Goal: Task Accomplishment & Management: Complete application form

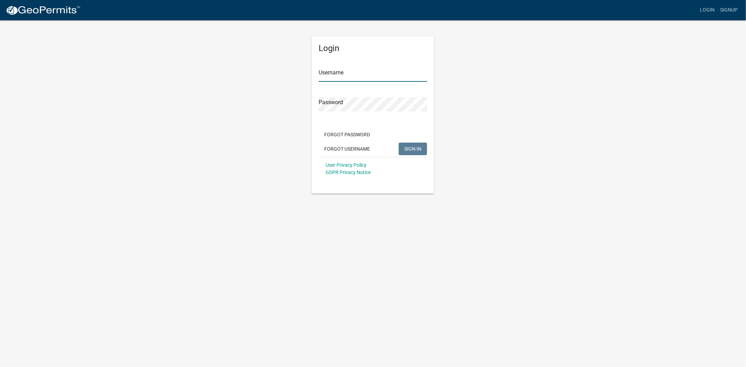
type input "[PERSON_NAME]"
click at [410, 150] on span "SIGN IN" at bounding box center [412, 149] width 17 height 6
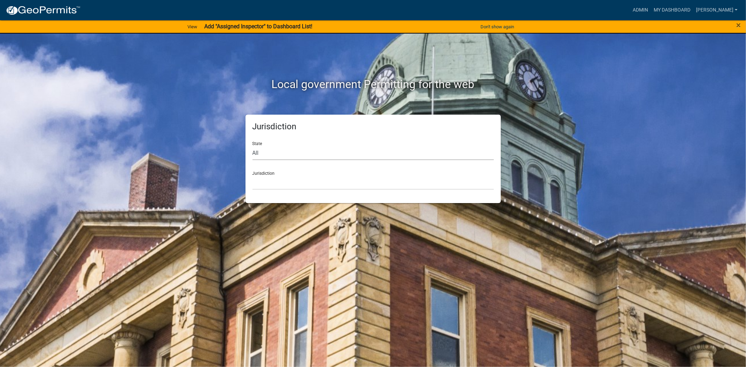
click at [273, 146] on select "All Colorado Georgia Indiana Iowa Kansas Minnesota Ohio South Carolina Wisconsin" at bounding box center [372, 153] width 241 height 14
select select "South Carolina"
click at [252, 146] on select "All Colorado Georgia Indiana Iowa Kansas Minnesota Ohio South Carolina Wisconsin" at bounding box center [372, 153] width 241 height 14
click at [272, 180] on select "Abbeville County, South Carolina Jasper County, South Carolina" at bounding box center [372, 182] width 241 height 14
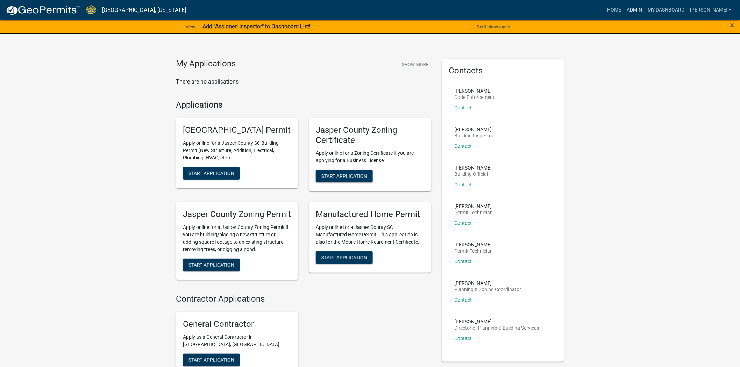
click at [645, 8] on link "Admin" at bounding box center [634, 9] width 21 height 13
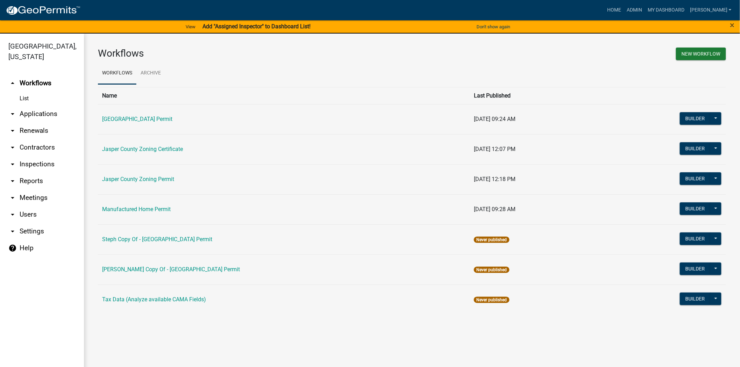
click at [34, 112] on link "arrow_drop_down Applications" at bounding box center [42, 114] width 84 height 17
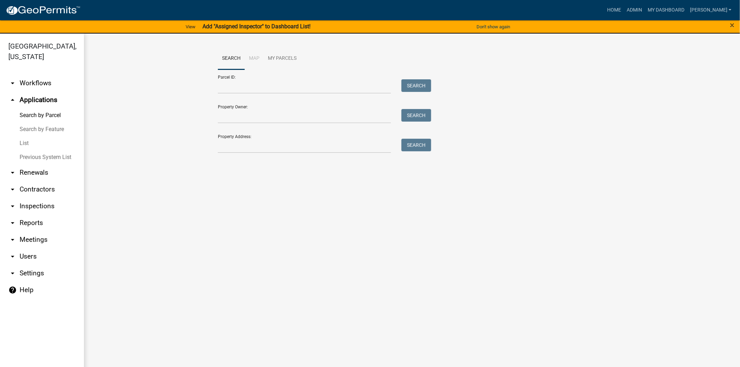
click at [32, 142] on link "List" at bounding box center [42, 143] width 84 height 14
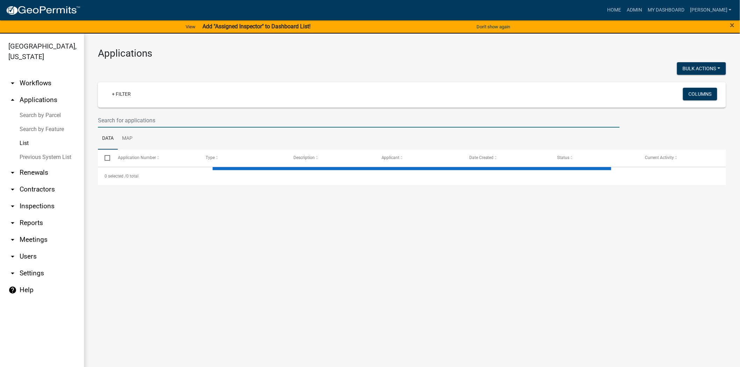
click at [196, 122] on input "text" at bounding box center [359, 120] width 522 height 14
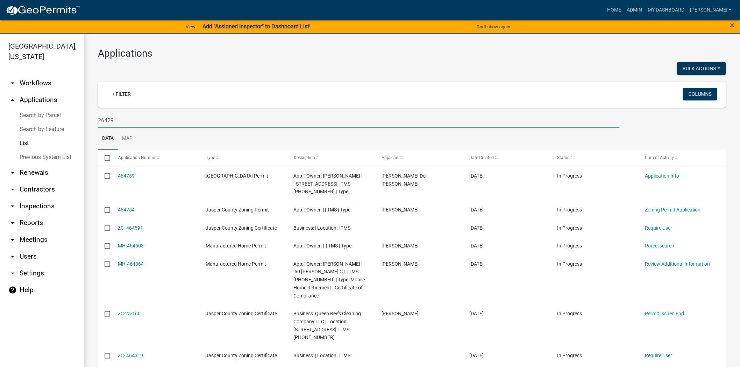
type input "26429"
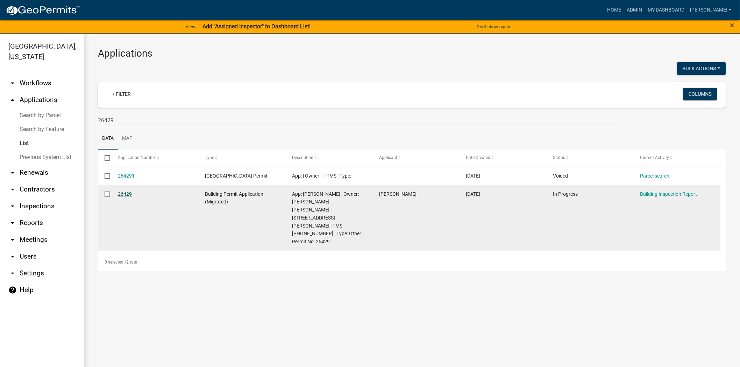
click at [127, 191] on link "26429" at bounding box center [125, 194] width 14 height 6
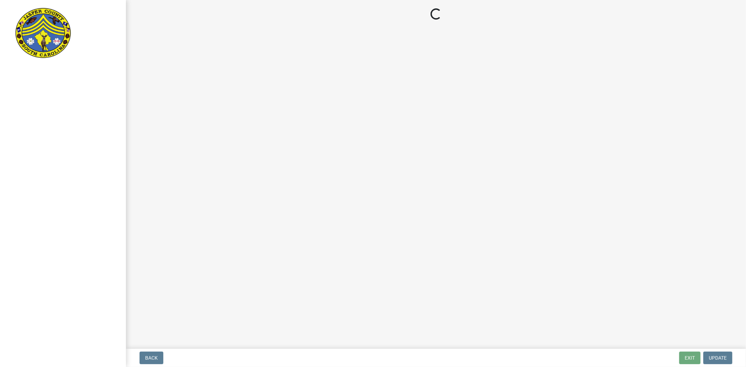
select select "da2e77ee-1b13-4212-b3f3-35a1347bbf2f"
select select "0956e4cd-b562-4a6e-a1e9-a40848f3d73e"
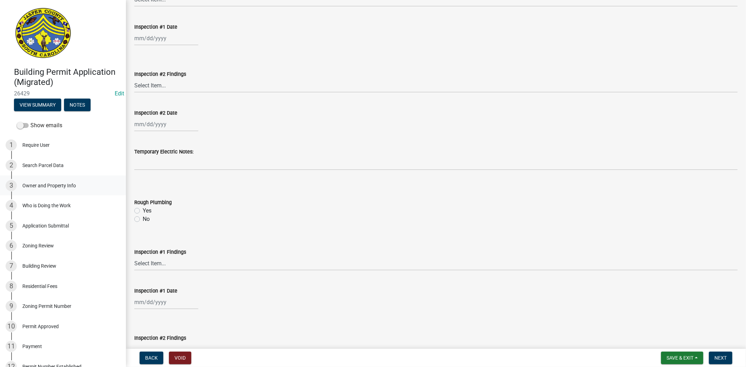
scroll to position [1088, 0]
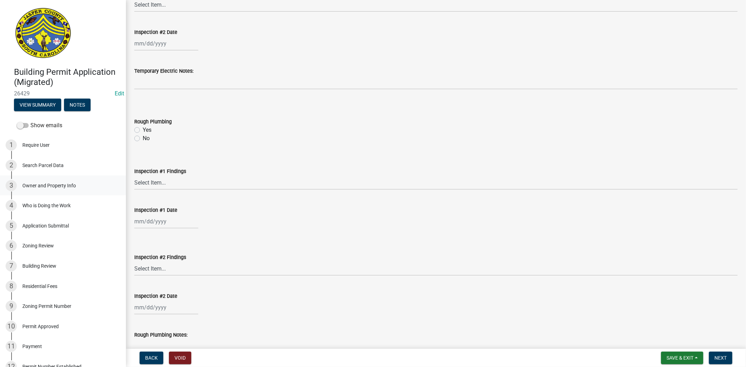
drag, startPoint x: 21, startPoint y: 181, endPoint x: 36, endPoint y: 182, distance: 14.7
click at [22, 181] on div "3 Owner and Property Info" at bounding box center [60, 185] width 109 height 11
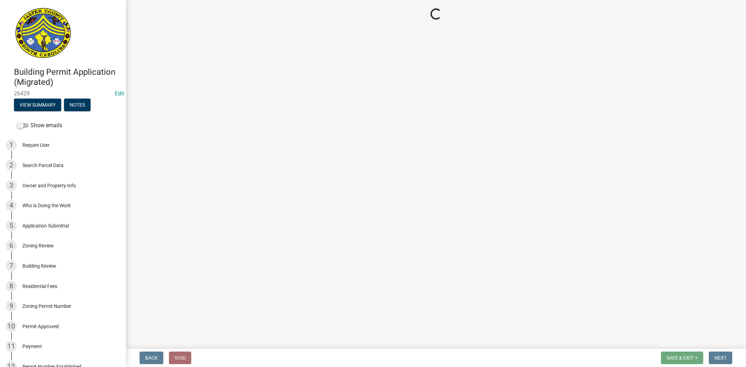
select select "8ad8d82f-f344-40e9-abeb-950821ea4172"
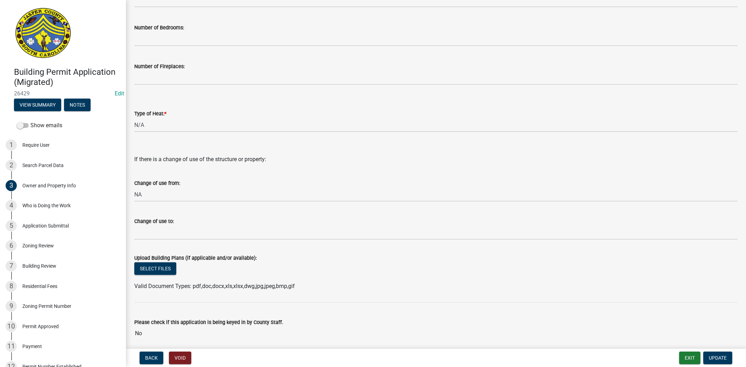
scroll to position [1221, 0]
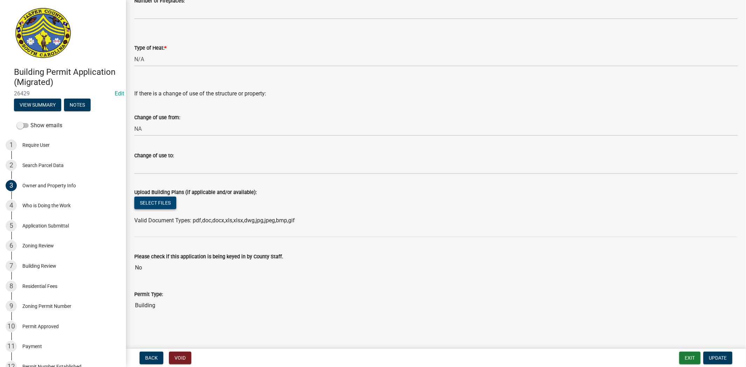
click at [156, 204] on button "Select files" at bounding box center [155, 202] width 42 height 13
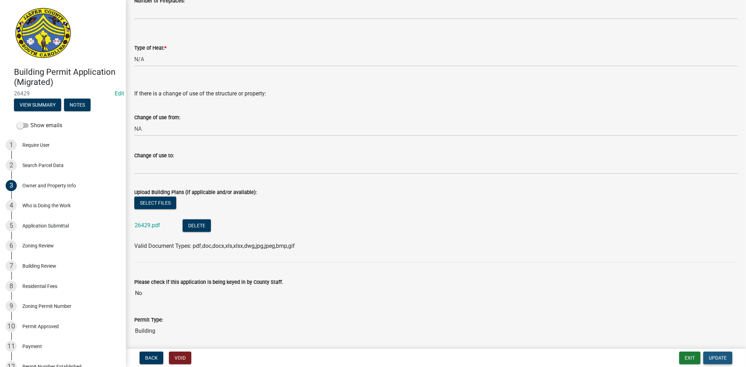
click at [709, 358] on span "Update" at bounding box center [718, 358] width 18 height 6
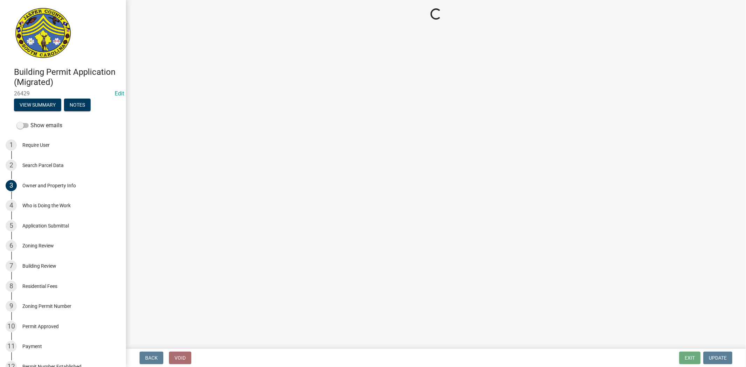
select select "da2e77ee-1b13-4212-b3f3-35a1347bbf2f"
select select "0956e4cd-b562-4a6e-a1e9-a40848f3d73e"
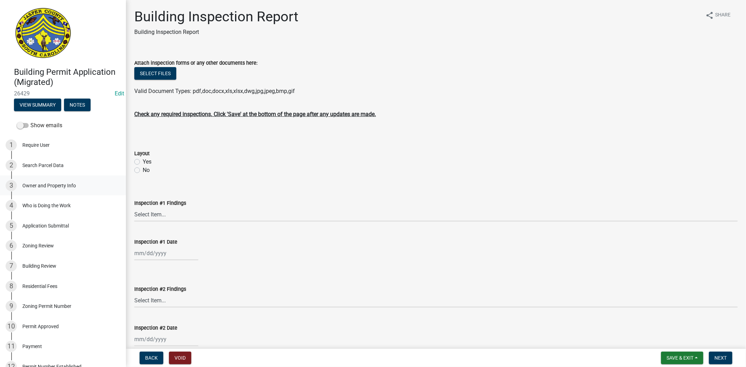
click at [50, 189] on div "3 Owner and Property Info" at bounding box center [60, 185] width 109 height 11
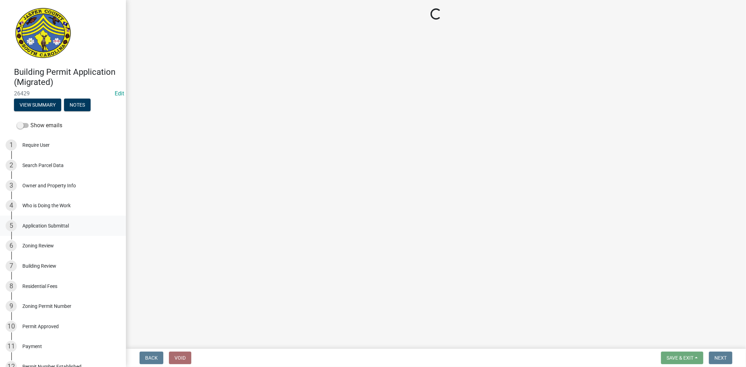
select select "8ad8d82f-f344-40e9-abeb-950821ea4172"
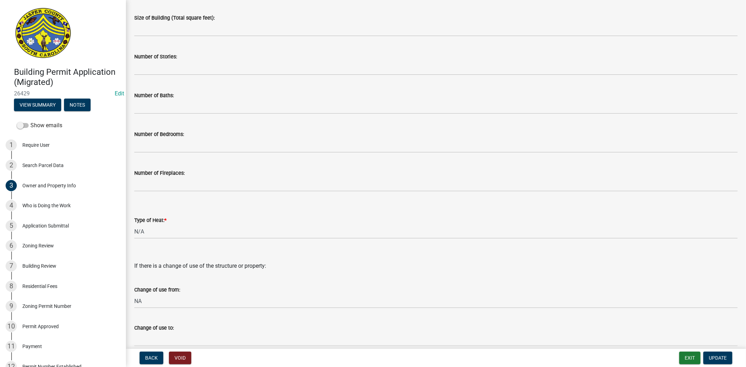
scroll to position [1246, 0]
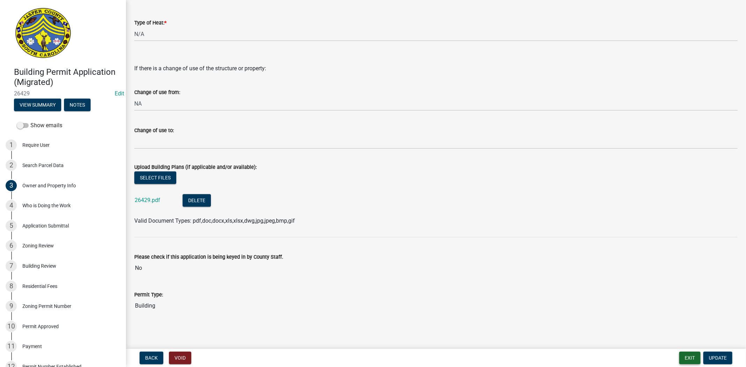
click at [683, 360] on button "Exit" at bounding box center [689, 358] width 21 height 13
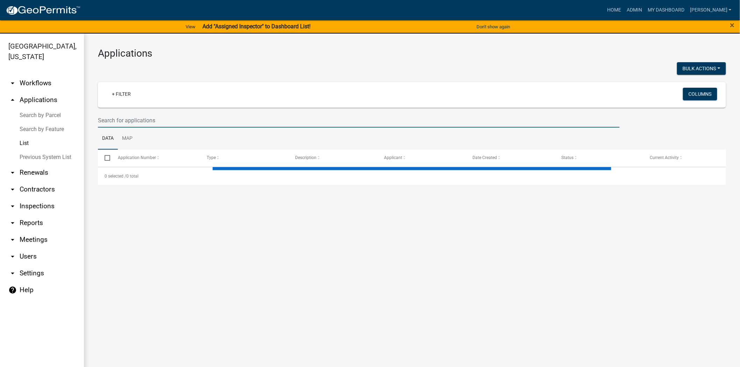
click at [162, 121] on input "text" at bounding box center [359, 120] width 522 height 14
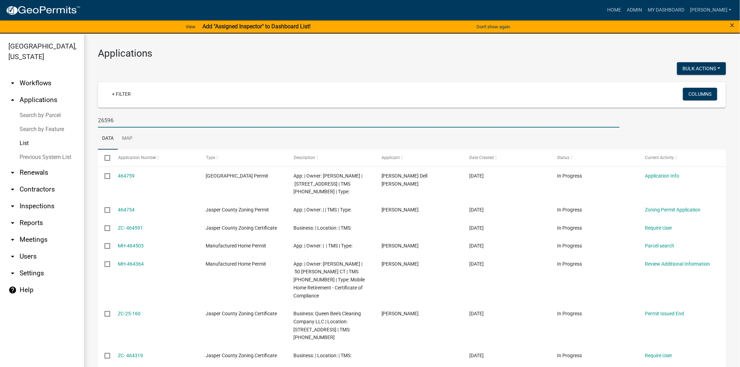
type input "26596"
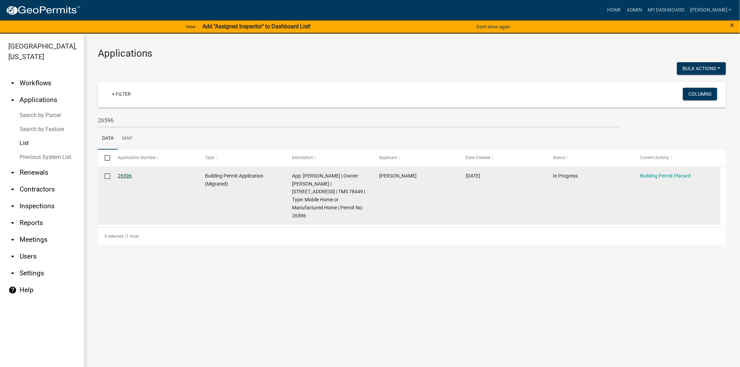
click at [124, 177] on link "26596" at bounding box center [125, 176] width 14 height 6
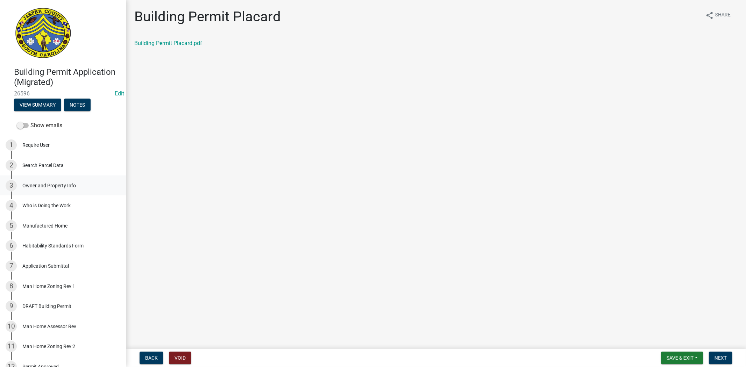
click at [50, 184] on div "Owner and Property Info" at bounding box center [48, 185] width 53 height 5
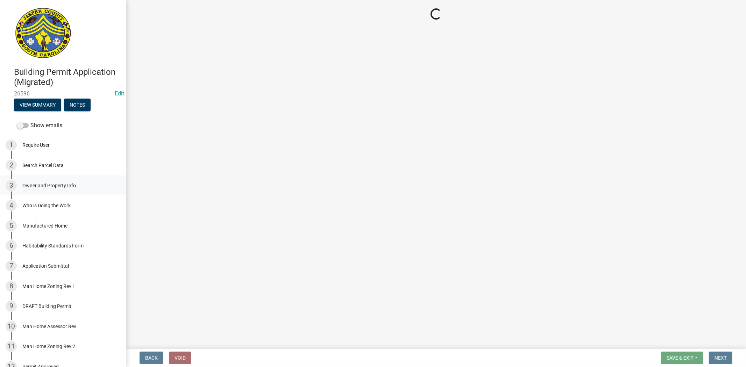
select select "642aa76a-24c7-4651-952d-6c96f245570a"
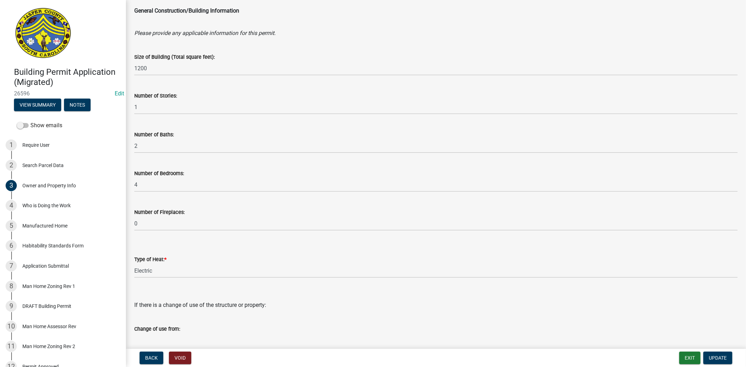
scroll to position [1246, 0]
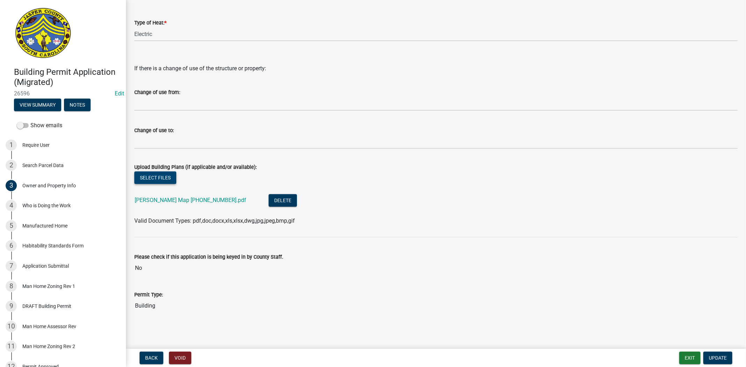
click at [146, 180] on button "Select files" at bounding box center [155, 177] width 42 height 13
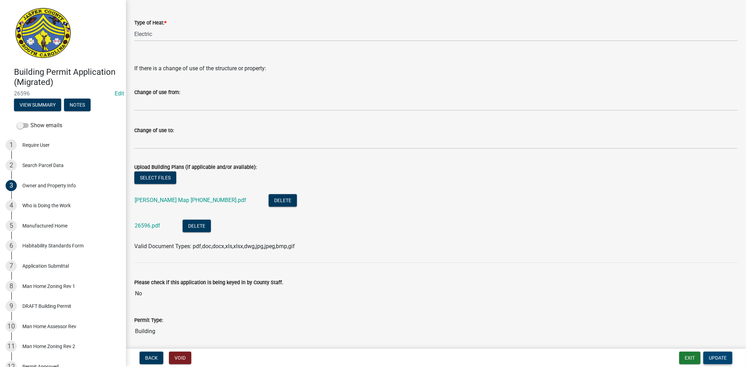
click at [725, 357] on span "Update" at bounding box center [718, 358] width 18 height 6
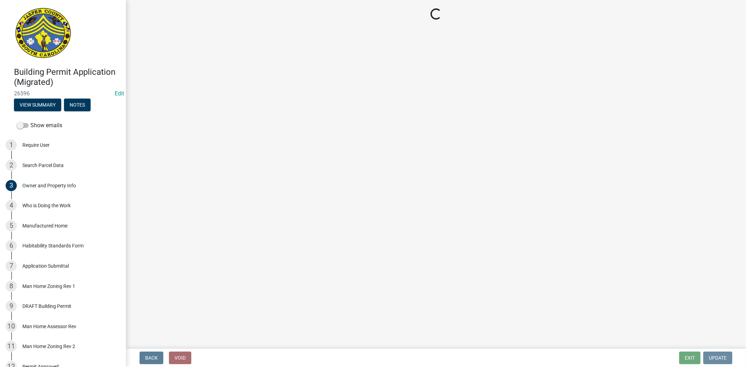
scroll to position [0, 0]
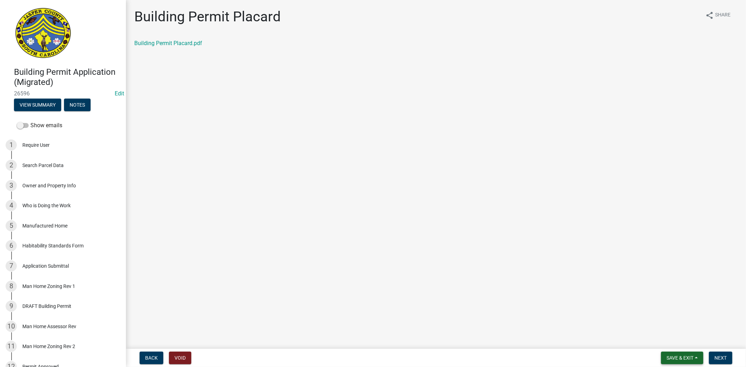
click at [684, 353] on button "Save & Exit" at bounding box center [682, 358] width 42 height 13
click at [681, 340] on button "Save & Exit" at bounding box center [675, 339] width 56 height 17
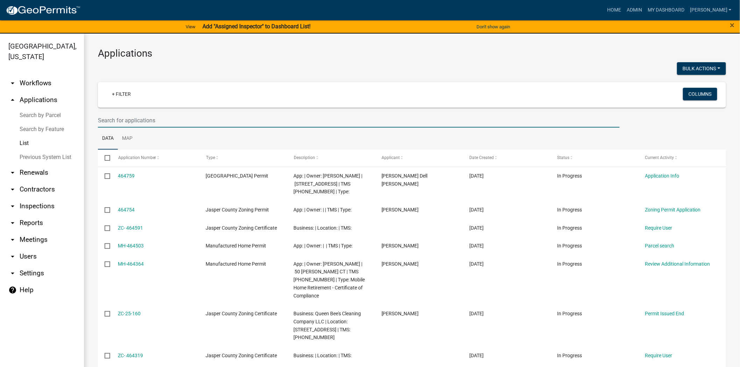
drag, startPoint x: 158, startPoint y: 119, endPoint x: 170, endPoint y: 120, distance: 12.6
click at [158, 119] on input "text" at bounding box center [359, 120] width 522 height 14
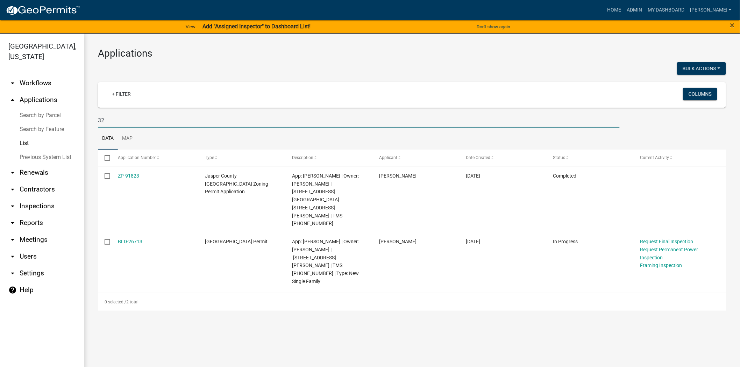
type input "3"
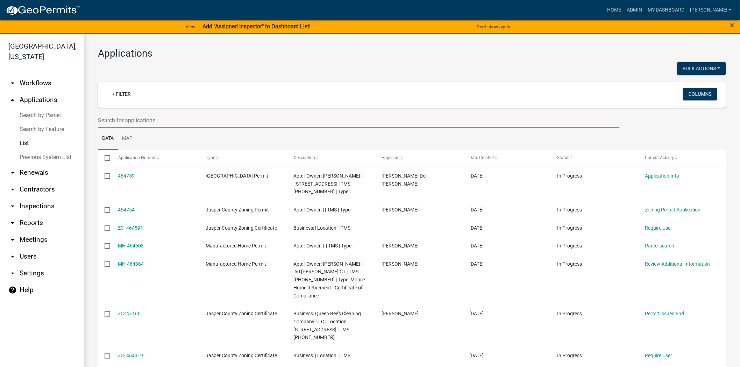
drag, startPoint x: 160, startPoint y: 123, endPoint x: 159, endPoint y: 119, distance: 4.2
click at [160, 123] on input "text" at bounding box center [359, 120] width 522 height 14
type input "26562"
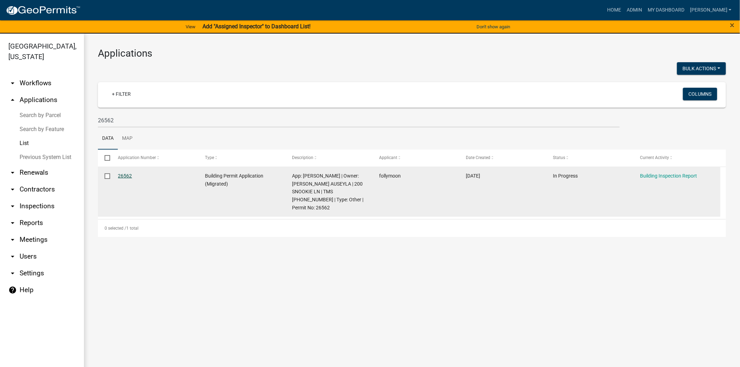
click at [128, 175] on link "26562" at bounding box center [125, 176] width 14 height 6
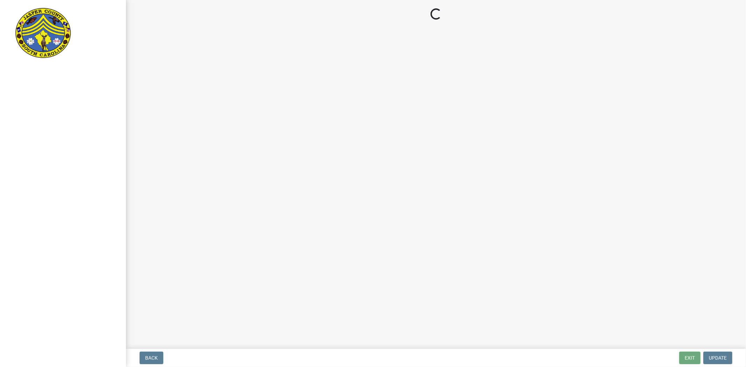
select select "95741fe3-b3dd-4eba-adad-c1fe252d4341"
select select "6fea8765-820c-488f-a31e-d6c776c1cacc"
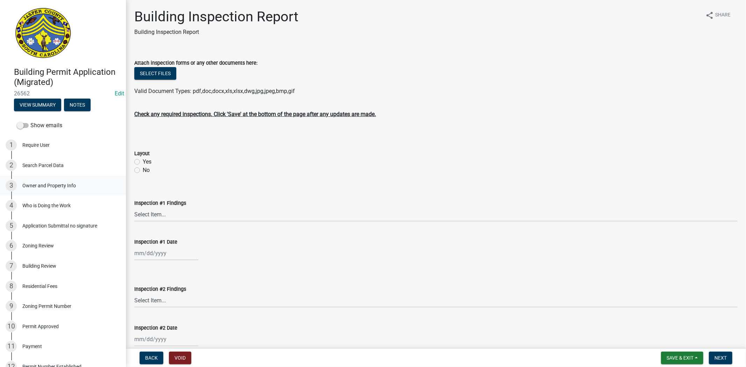
click at [57, 187] on div "Owner and Property Info" at bounding box center [48, 185] width 53 height 5
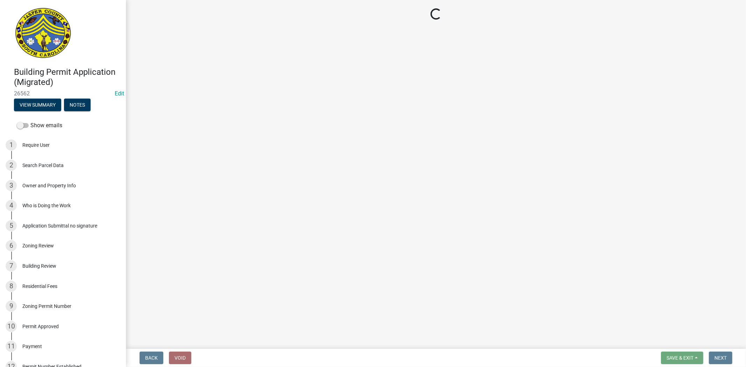
select select "08dfd6da-9e76-43c0-a0f2-9652c4f92af2"
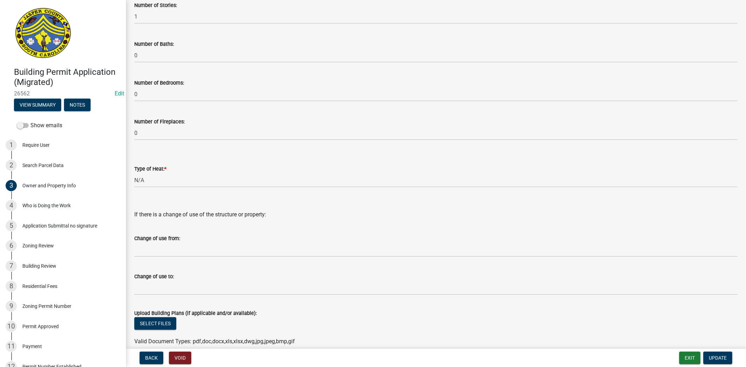
scroll to position [1221, 0]
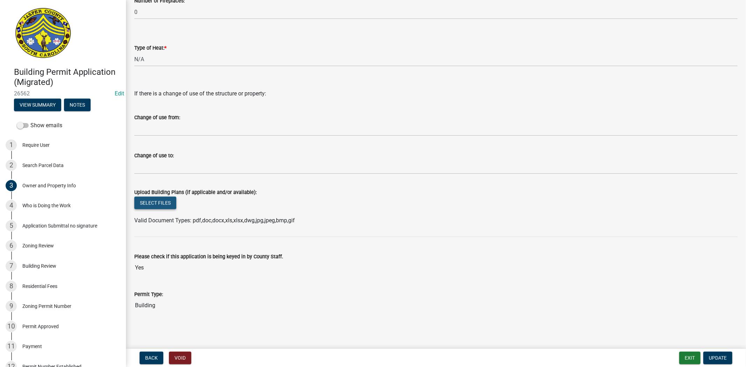
click at [149, 205] on button "Select files" at bounding box center [155, 202] width 42 height 13
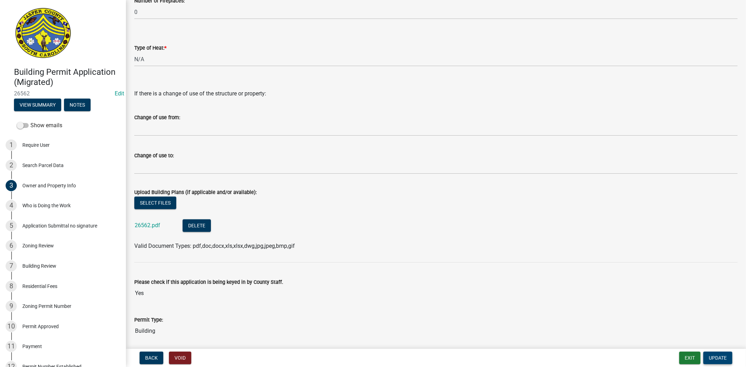
click at [716, 359] on span "Update" at bounding box center [718, 358] width 18 height 6
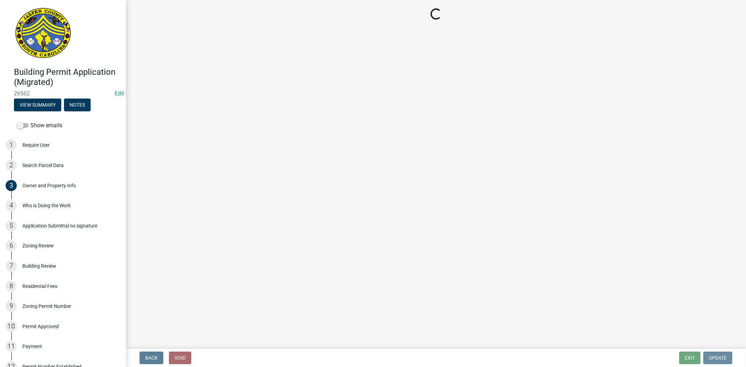
scroll to position [0, 0]
select select "95741fe3-b3dd-4eba-adad-c1fe252d4341"
select select "6fea8765-820c-488f-a31e-d6c776c1cacc"
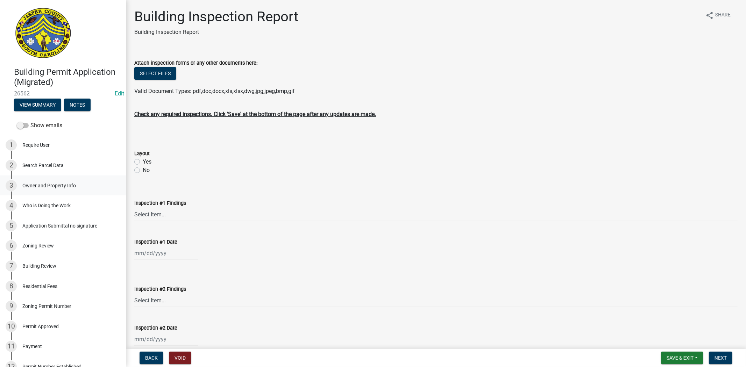
click at [64, 193] on link "3 Owner and Property Info" at bounding box center [63, 185] width 126 height 20
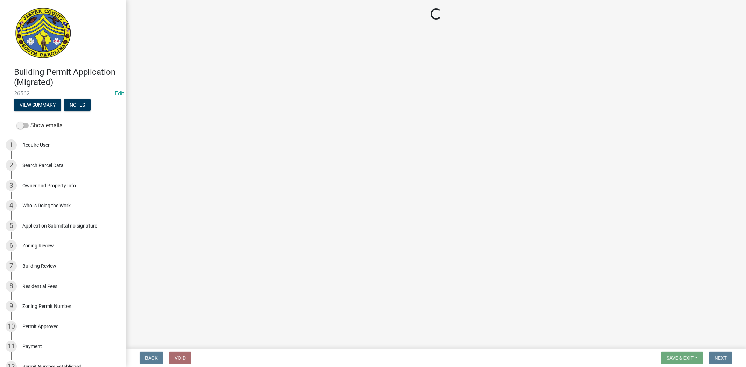
select select "08dfd6da-9e76-43c0-a0f2-9652c4f92af2"
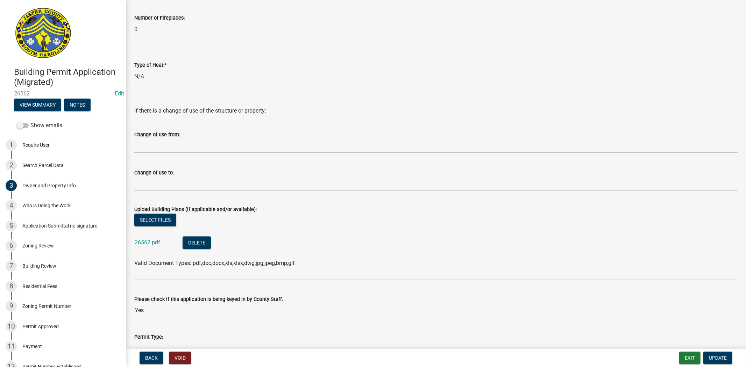
scroll to position [1246, 0]
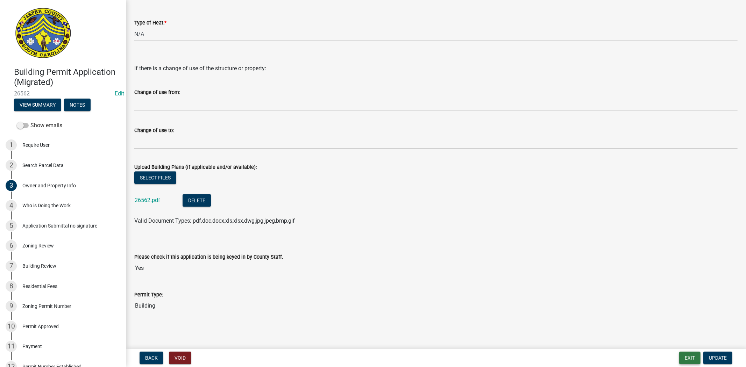
click at [685, 361] on button "Exit" at bounding box center [689, 358] width 21 height 13
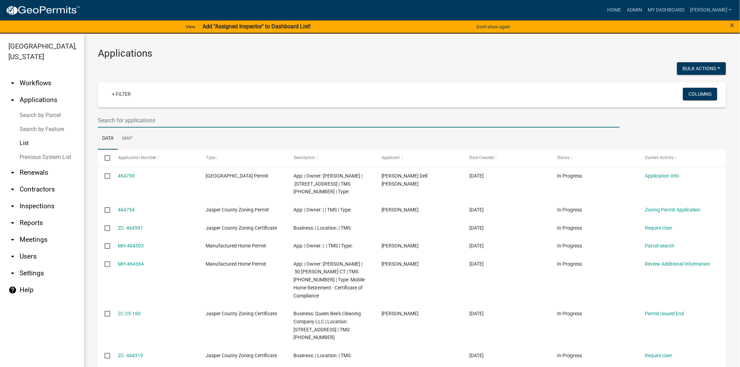
click at [155, 124] on input "text" at bounding box center [359, 120] width 522 height 14
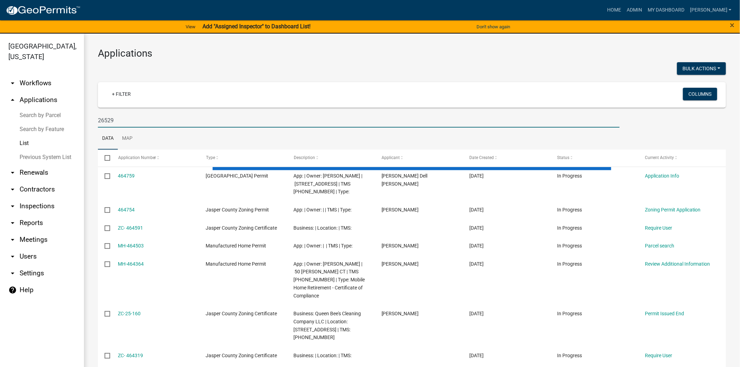
type input "26529"
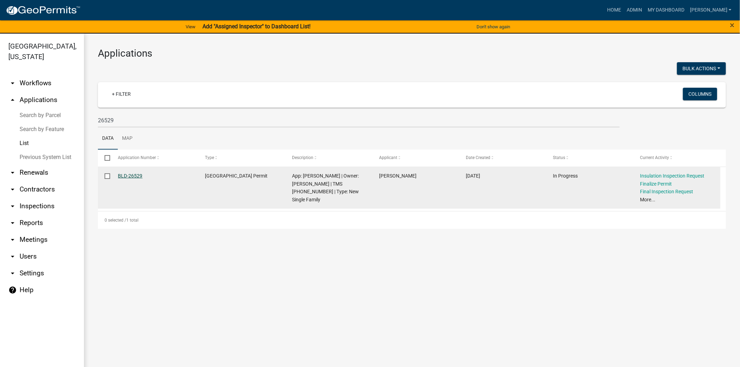
click at [137, 176] on link "BLD-26529" at bounding box center [130, 176] width 24 height 6
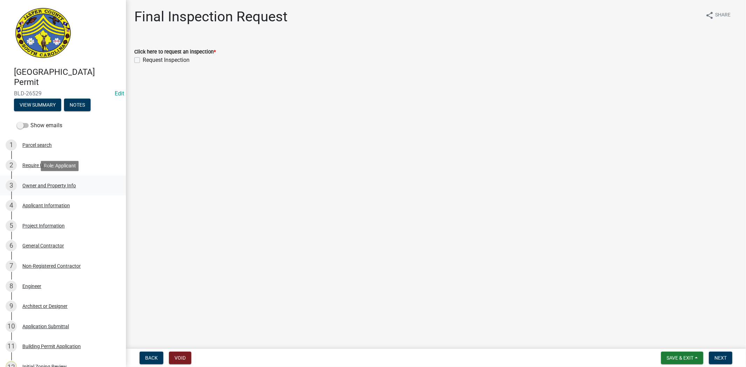
click at [20, 182] on div "3 Owner and Property Info" at bounding box center [60, 185] width 109 height 11
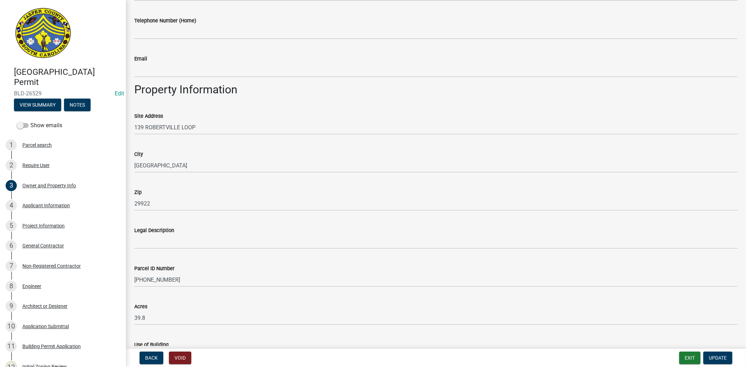
scroll to position [408, 0]
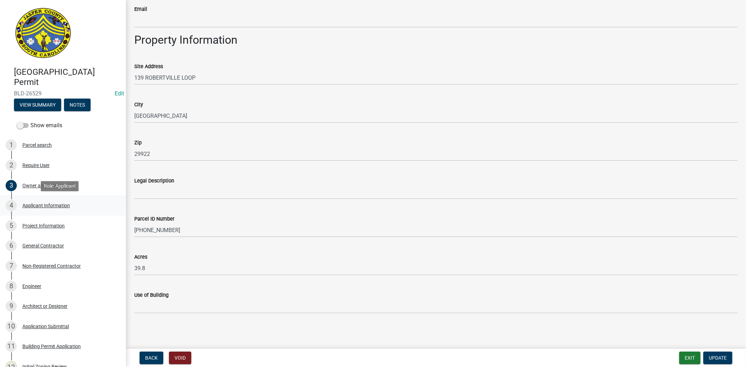
click at [47, 203] on div "Applicant Information" at bounding box center [46, 205] width 48 height 5
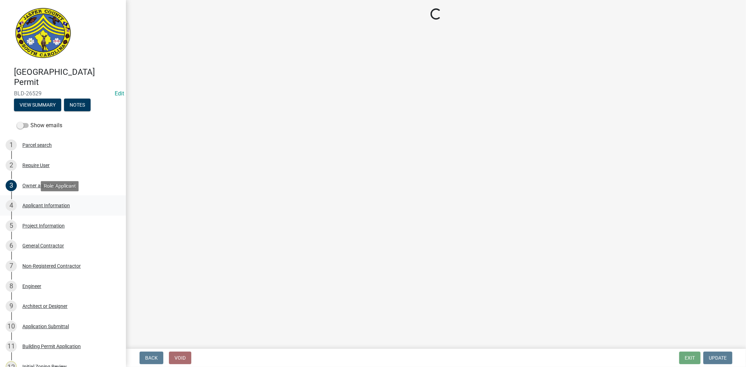
scroll to position [0, 0]
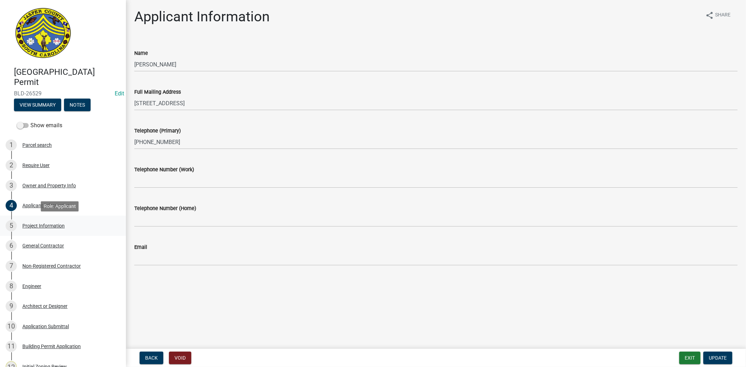
click at [32, 227] on div "Project Information" at bounding box center [43, 225] width 42 height 5
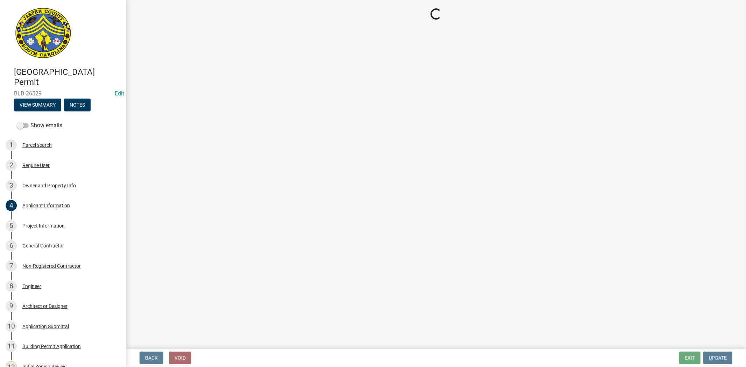
select select "ae8abcab-65b5-4c1a-8f7a-22aab3c4270e"
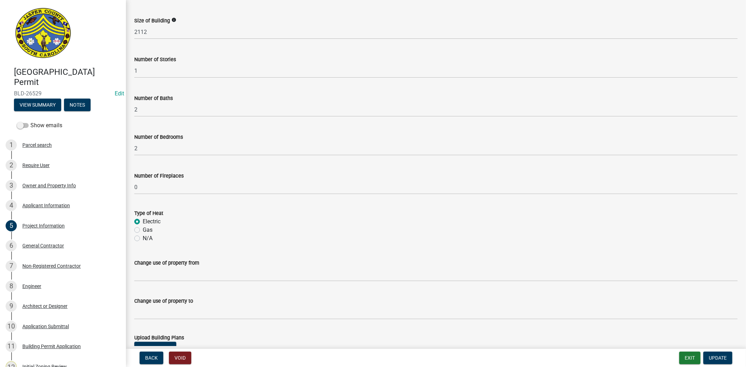
scroll to position [308, 0]
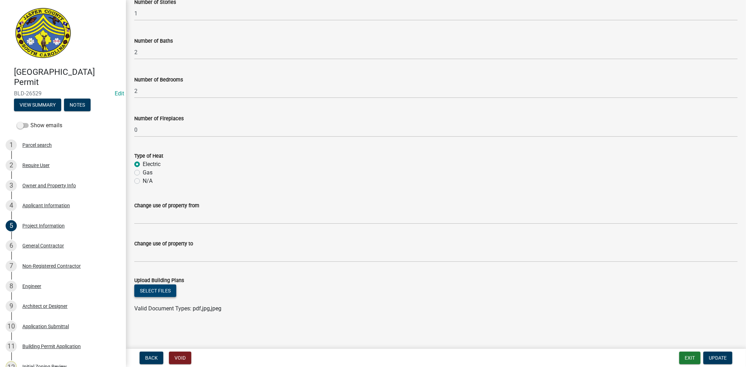
click at [159, 293] on button "Select files" at bounding box center [155, 291] width 42 height 13
click at [715, 362] on button "Update" at bounding box center [717, 358] width 29 height 13
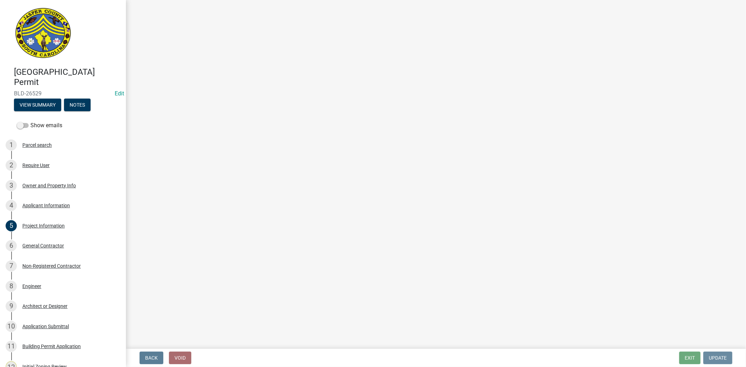
scroll to position [0, 0]
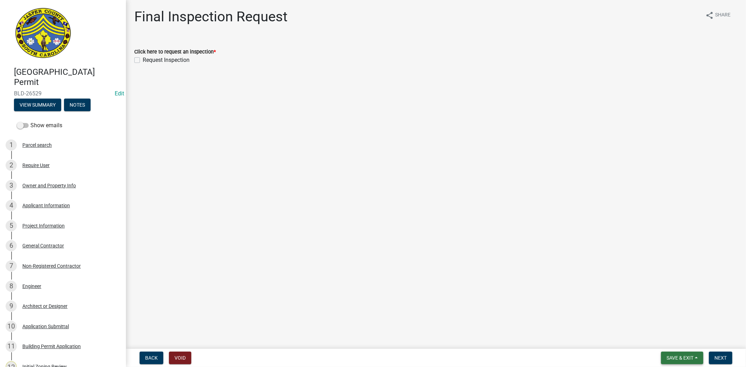
click at [681, 360] on button "Save & Exit" at bounding box center [682, 358] width 42 height 13
click at [672, 343] on button "Save & Exit" at bounding box center [675, 339] width 56 height 17
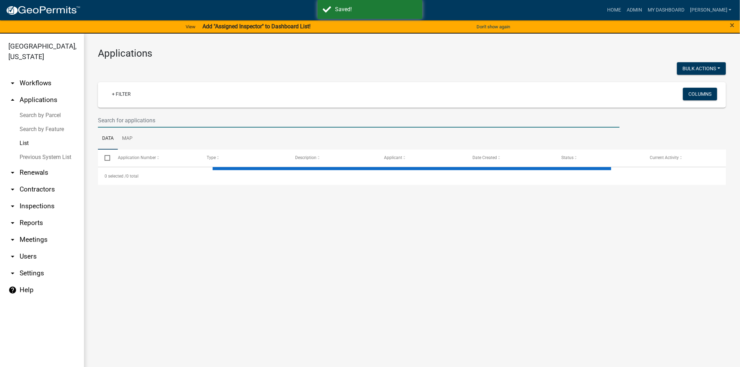
click at [111, 121] on input "text" at bounding box center [359, 120] width 522 height 14
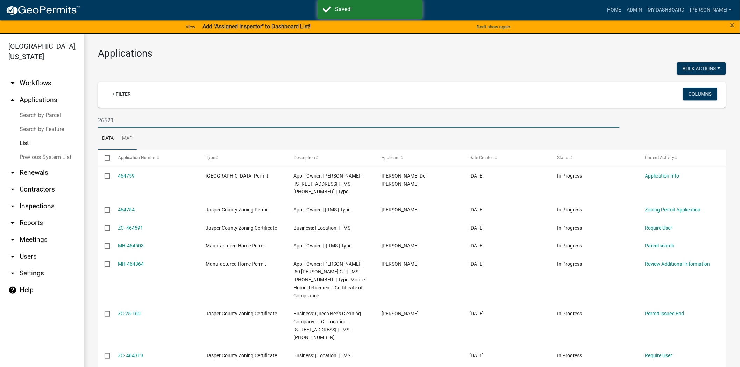
type input "26521"
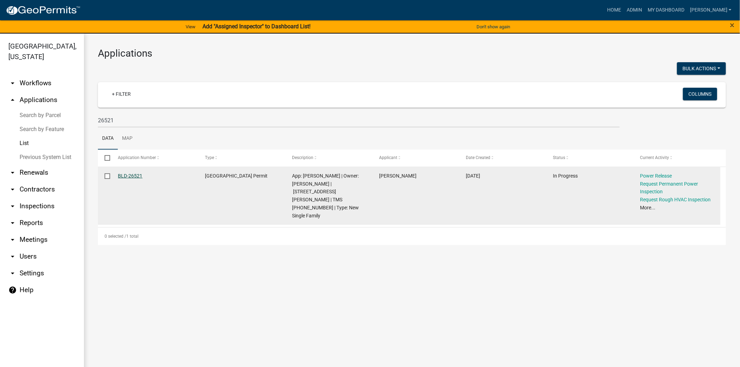
click at [122, 177] on link "BLD-26521" at bounding box center [130, 176] width 24 height 6
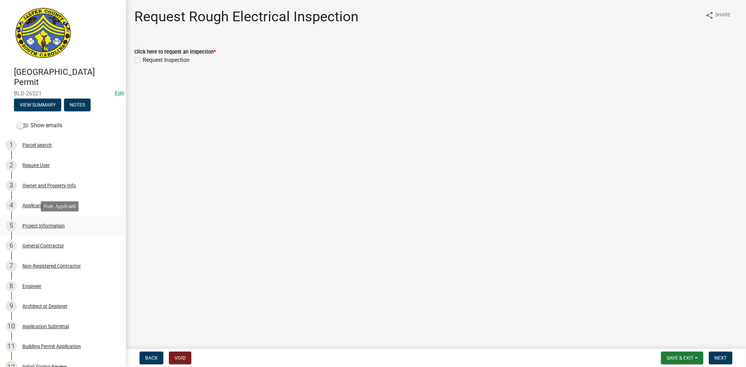
click at [28, 220] on div "5 Project Information" at bounding box center [60, 225] width 109 height 11
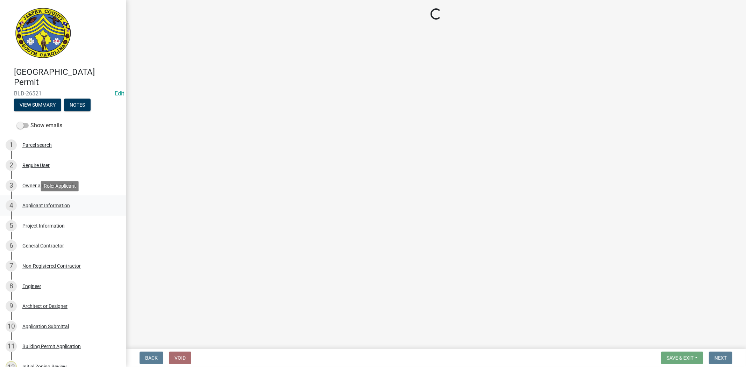
select select "ae8abcab-65b5-4c1a-8f7a-22aab3c4270e"
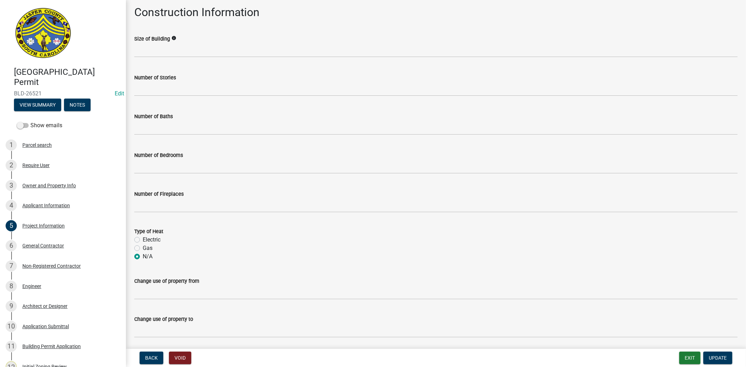
scroll to position [308, 0]
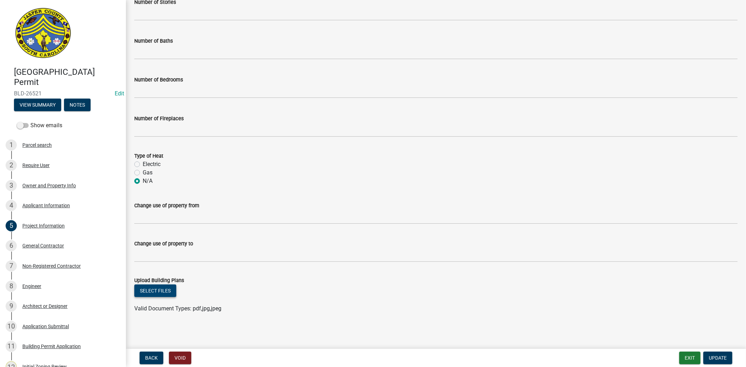
click at [146, 291] on button "Select files" at bounding box center [155, 291] width 42 height 13
click at [727, 358] on button "Update" at bounding box center [717, 358] width 29 height 13
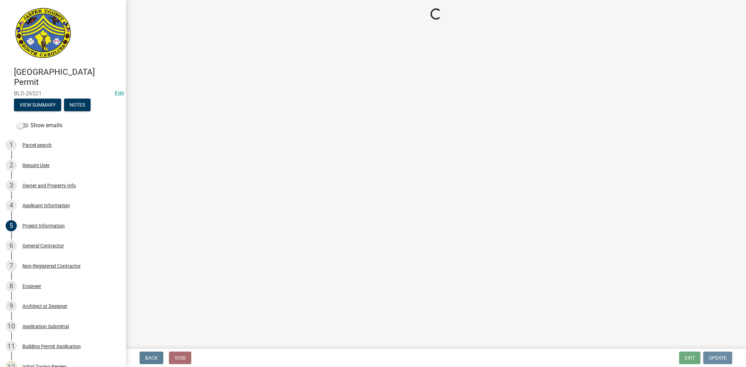
scroll to position [0, 0]
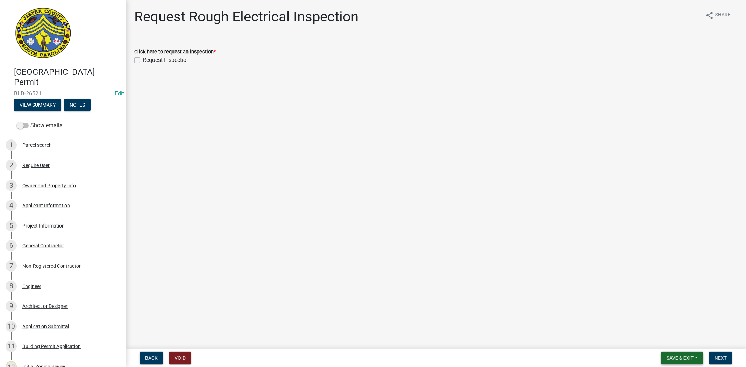
click at [684, 358] on span "Save & Exit" at bounding box center [679, 358] width 27 height 6
click at [673, 336] on button "Save & Exit" at bounding box center [675, 339] width 56 height 17
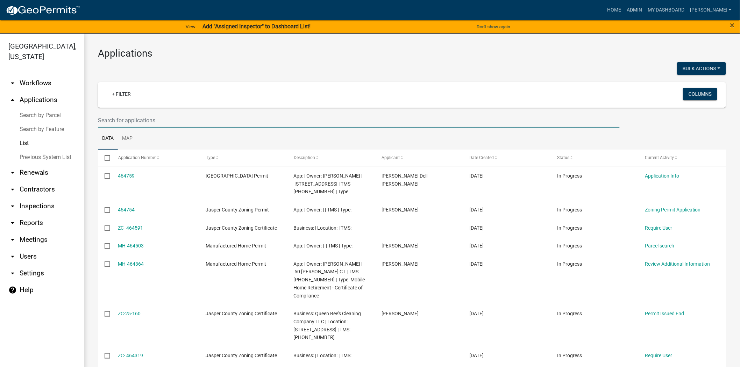
click at [133, 125] on input "text" at bounding box center [359, 120] width 522 height 14
type input "25-138"
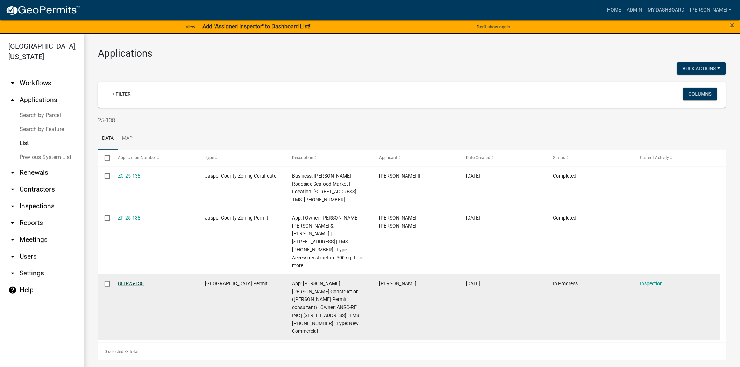
click at [131, 281] on link "BLD-25-138" at bounding box center [131, 284] width 26 height 6
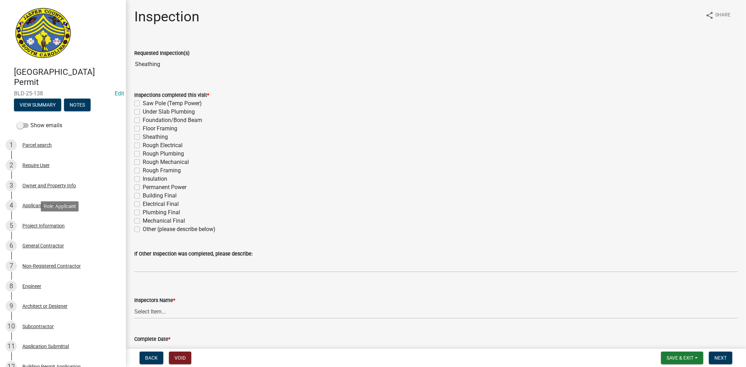
drag, startPoint x: 34, startPoint y: 223, endPoint x: 43, endPoint y: 201, distance: 23.8
click at [34, 223] on div "Project Information" at bounding box center [43, 225] width 42 height 5
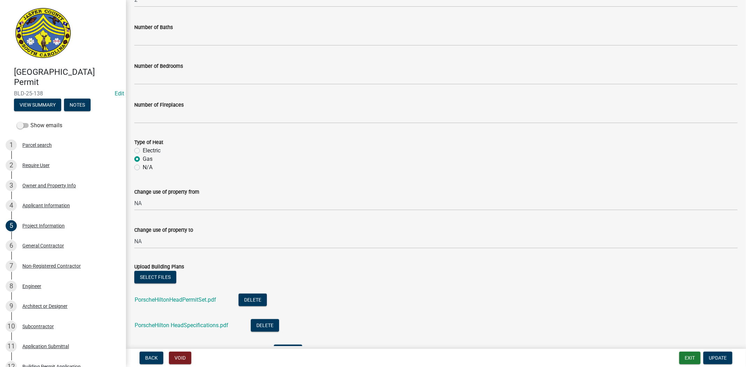
scroll to position [388, 0]
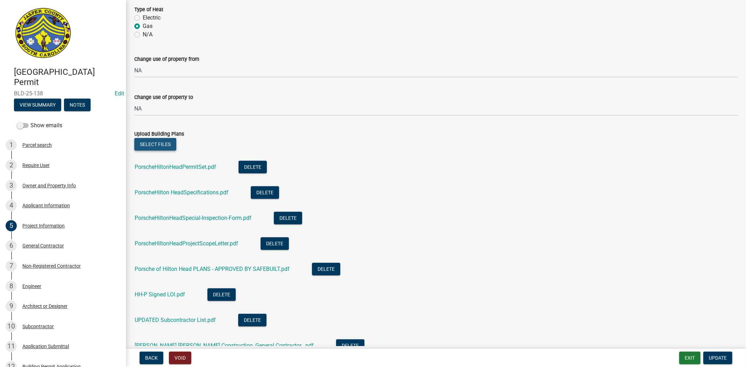
click at [147, 148] on button "Select files" at bounding box center [155, 144] width 42 height 13
click at [717, 355] on span "Update" at bounding box center [718, 358] width 18 height 6
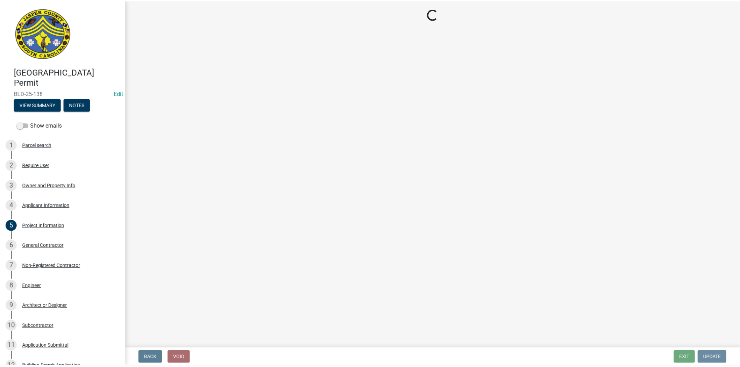
scroll to position [0, 0]
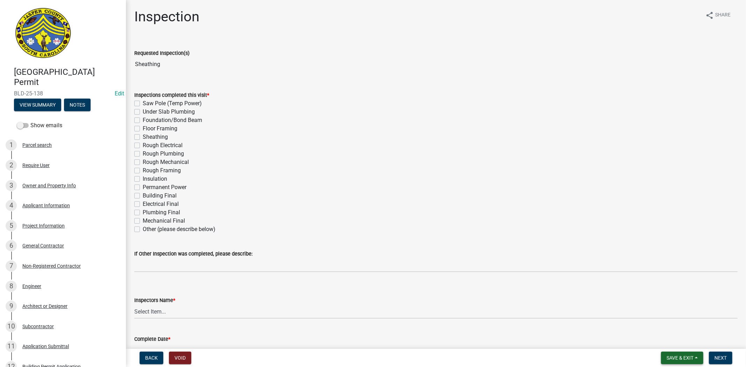
click at [681, 355] on span "Save & Exit" at bounding box center [679, 358] width 27 height 6
click at [681, 341] on button "Save & Exit" at bounding box center [675, 339] width 56 height 17
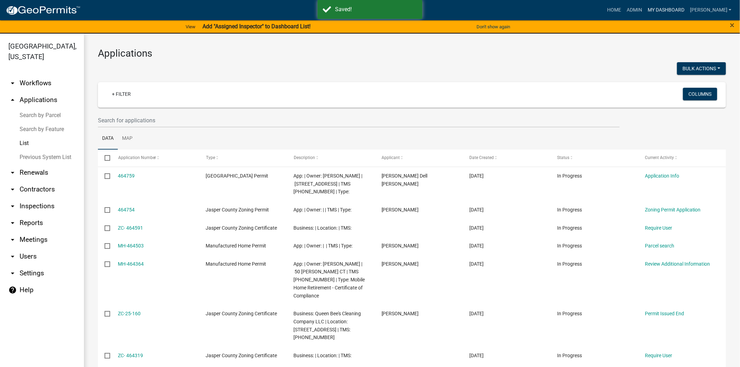
click at [676, 9] on link "My Dashboard" at bounding box center [666, 9] width 42 height 13
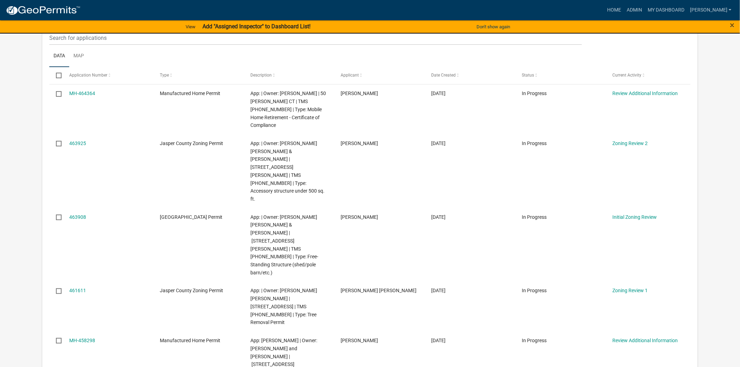
scroll to position [310, 0]
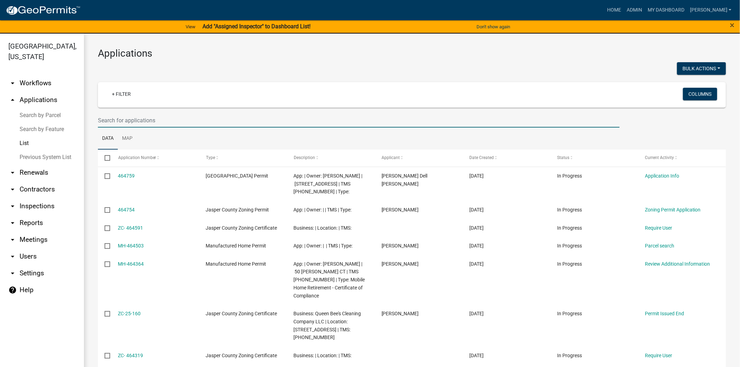
click at [208, 118] on input "text" at bounding box center [359, 120] width 522 height 14
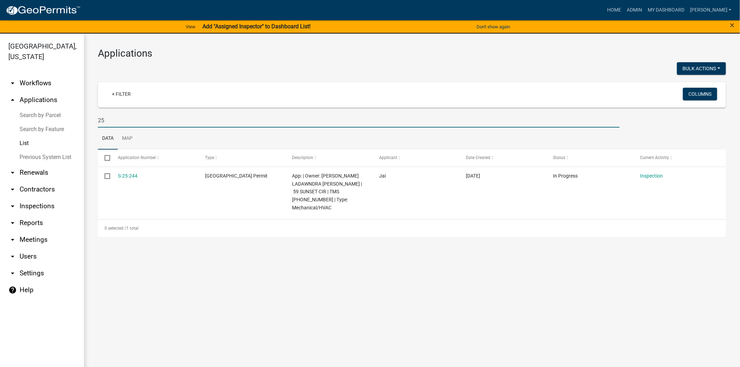
type input "2"
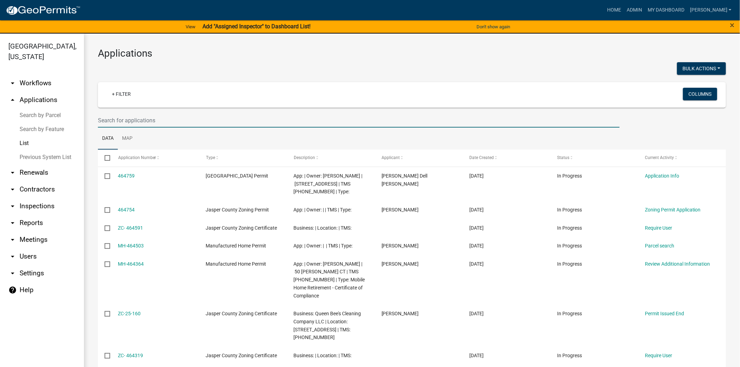
drag, startPoint x: 172, startPoint y: 123, endPoint x: 180, endPoint y: 123, distance: 8.0
click at [172, 123] on input "text" at bounding box center [359, 120] width 522 height 14
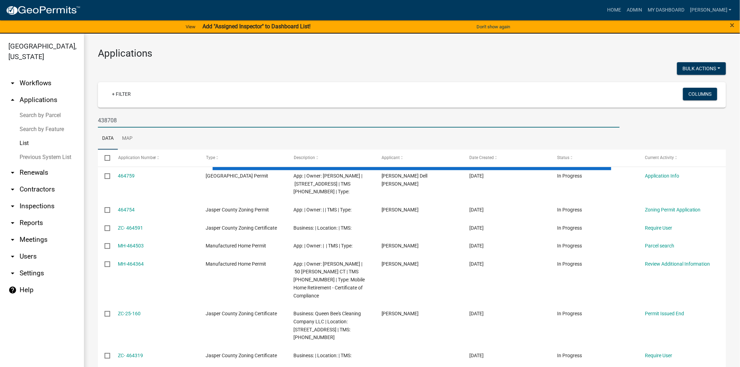
type input "438708"
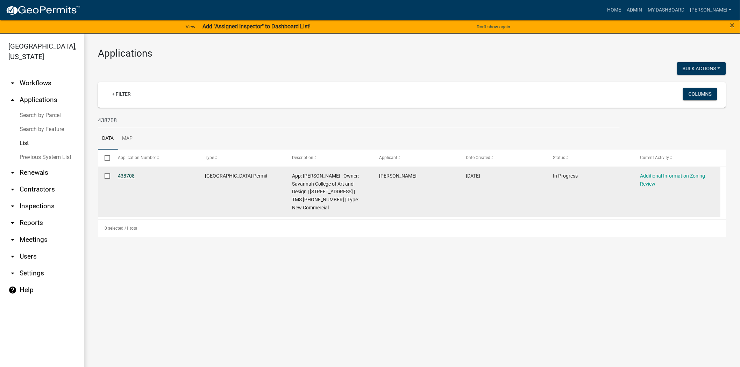
click at [130, 174] on link "438708" at bounding box center [126, 176] width 17 height 6
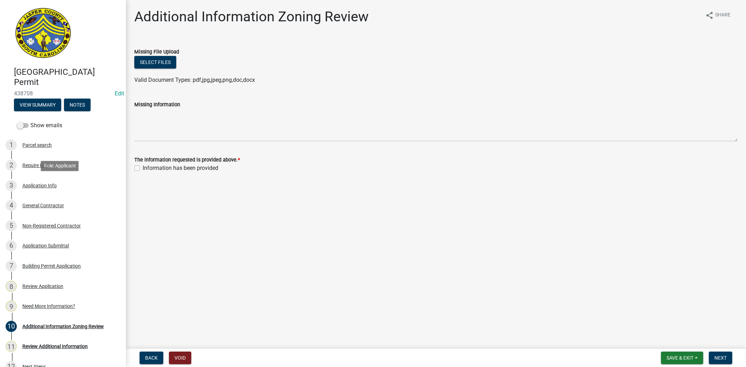
click at [52, 185] on div "Application Info" at bounding box center [39, 185] width 34 height 5
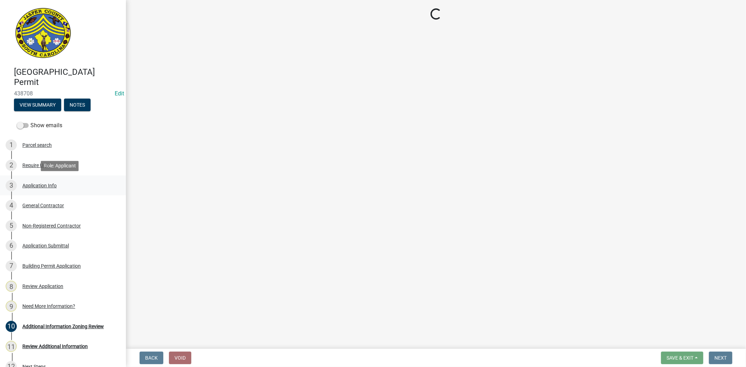
select select "d8ad81b1-fb71-4473-8687-b7f73eb7480a"
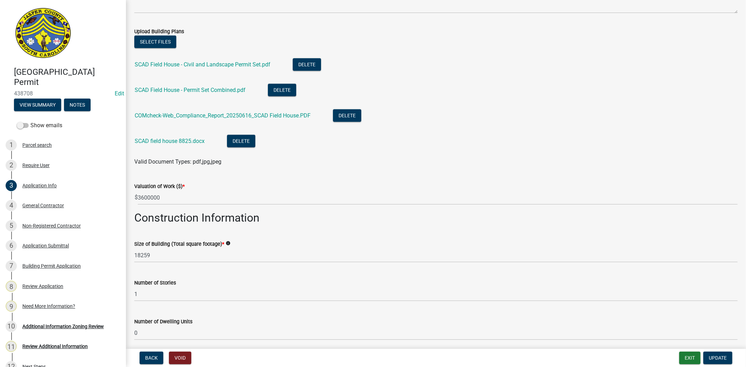
scroll to position [1010, 0]
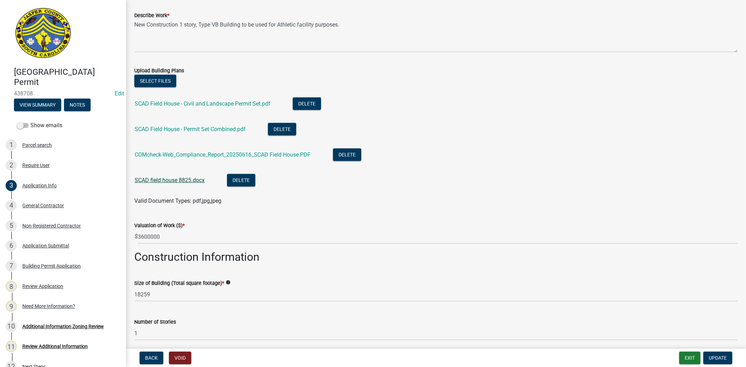
click at [189, 177] on link "SCAD field house 8825.docx" at bounding box center [170, 180] width 70 height 7
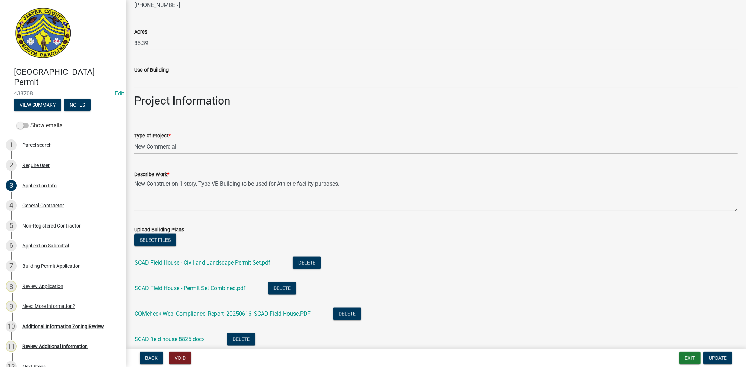
scroll to position [967, 0]
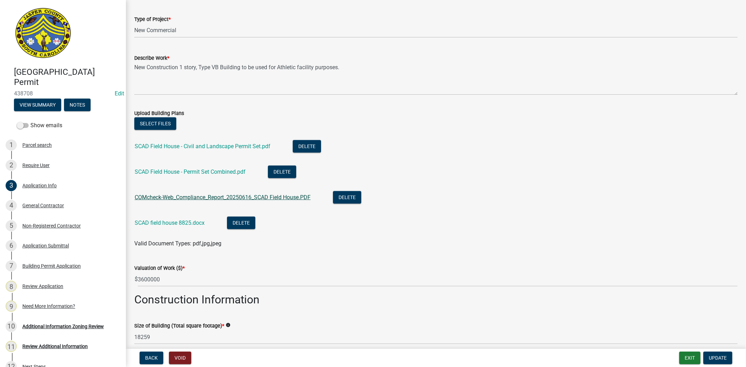
click at [292, 196] on link "COMcheck-Web_Compliance_Report_20250616_SCAD Field House.PDF" at bounding box center [223, 197] width 176 height 7
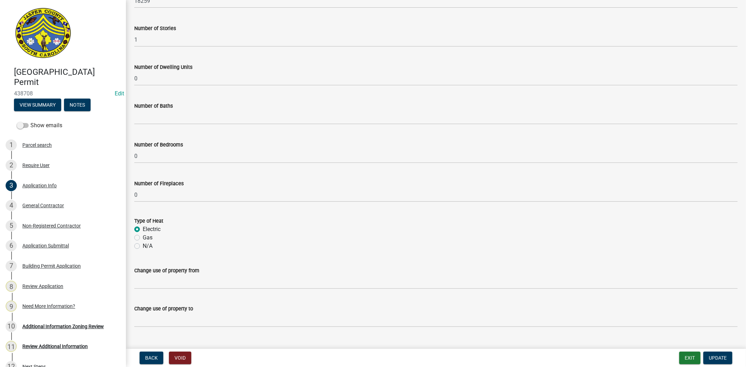
scroll to position [1316, 0]
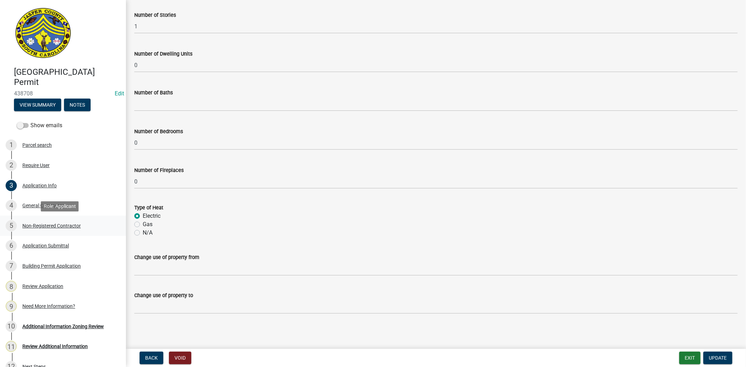
click at [54, 229] on div "5 Non-Registered Contractor" at bounding box center [60, 225] width 109 height 11
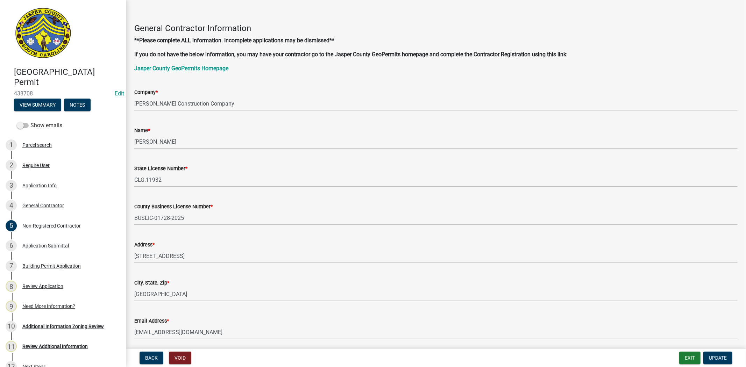
scroll to position [0, 0]
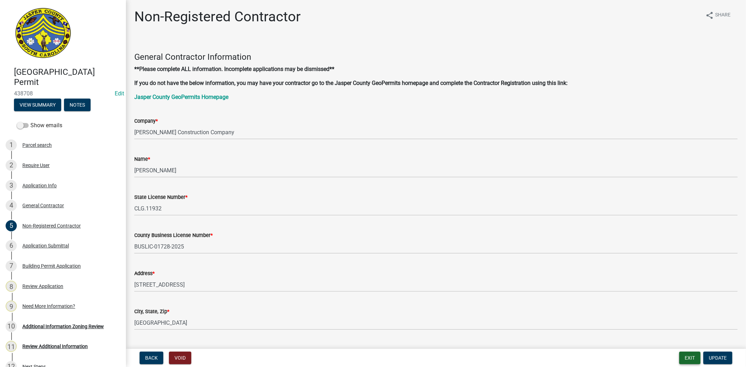
click at [690, 359] on button "Exit" at bounding box center [689, 358] width 21 height 13
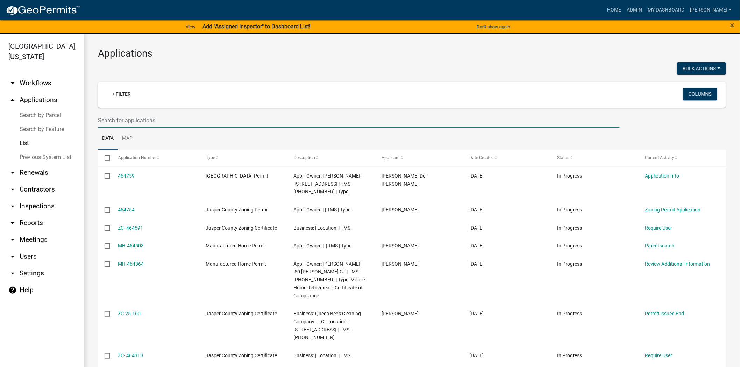
click at [118, 117] on input "text" at bounding box center [359, 120] width 522 height 14
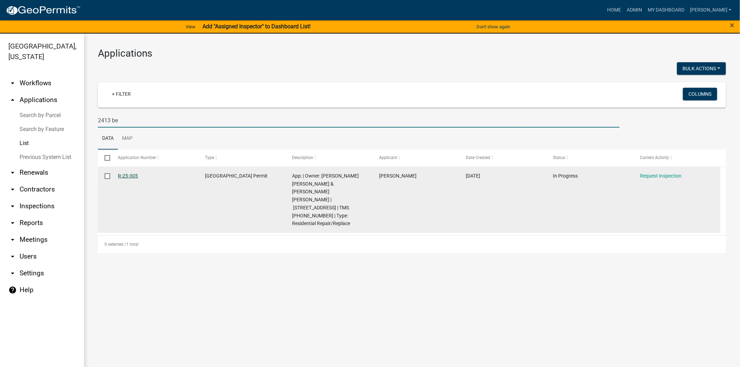
type input "2413 be"
click at [128, 178] on link "R-25-305" at bounding box center [128, 176] width 20 height 6
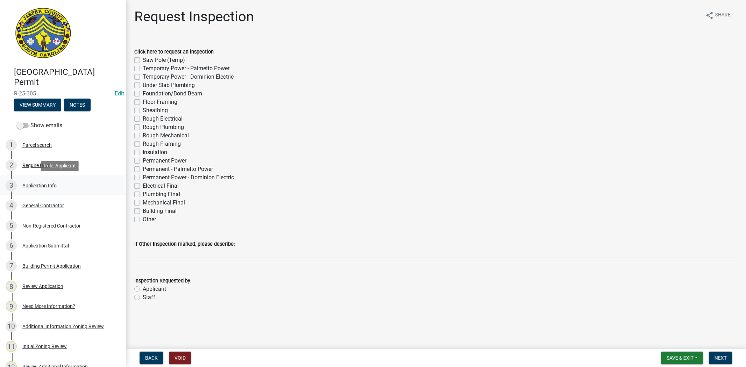
click at [35, 191] on link "3 Application Info" at bounding box center [63, 185] width 126 height 20
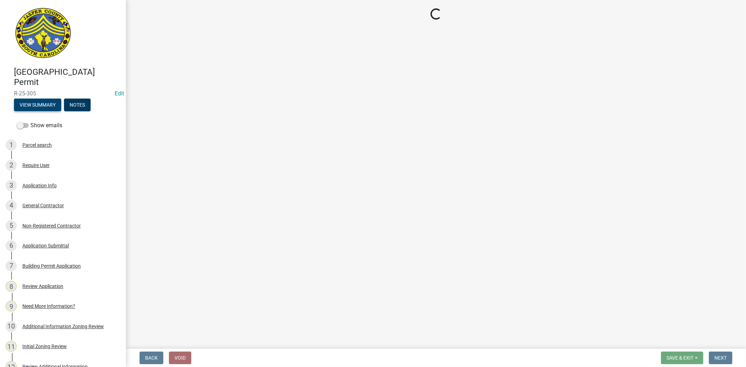
click at [42, 109] on button "View Summary" at bounding box center [37, 105] width 47 height 13
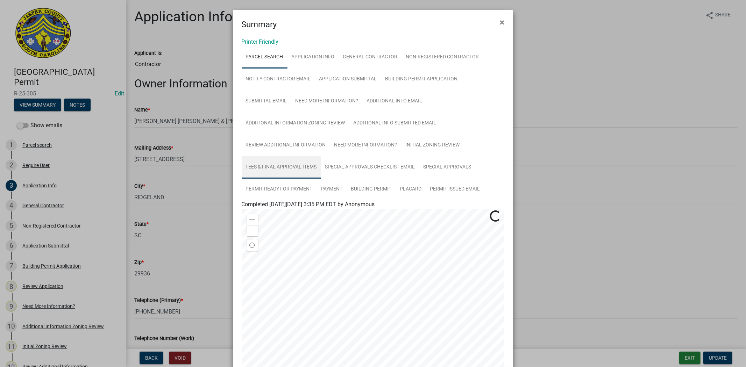
click at [295, 163] on link "Fees & Final Approval Items" at bounding box center [281, 167] width 79 height 22
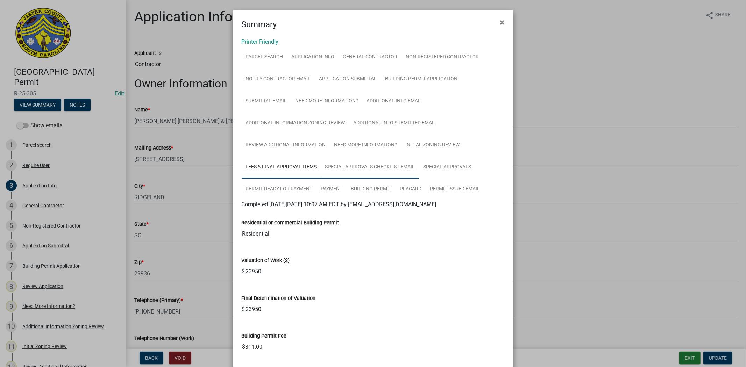
click at [358, 162] on link "Special Approvals Checklist Email" at bounding box center [370, 167] width 98 height 22
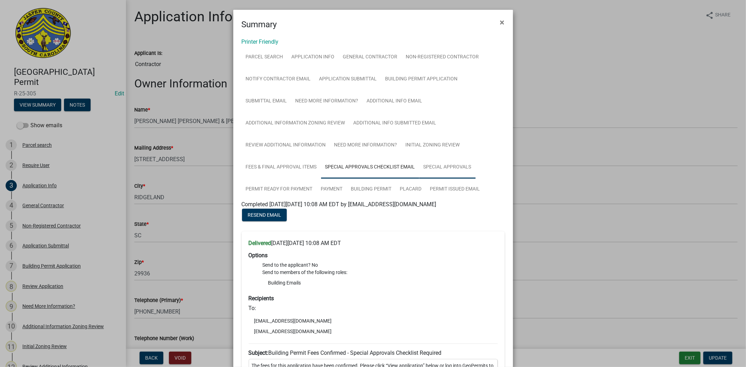
click at [441, 169] on link "Special Approvals" at bounding box center [447, 167] width 56 height 22
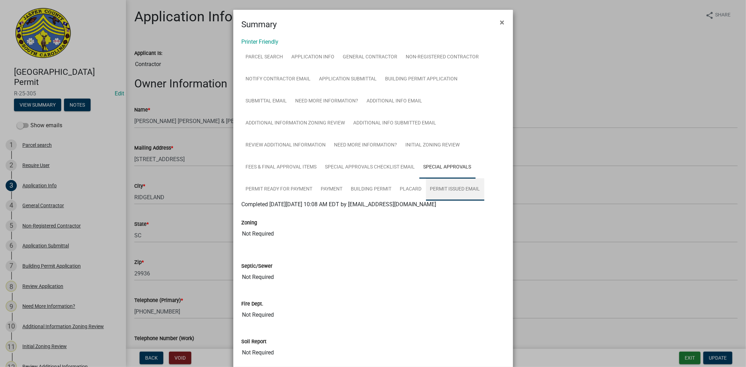
click at [443, 190] on link "Permit Issued Email" at bounding box center [455, 189] width 58 height 22
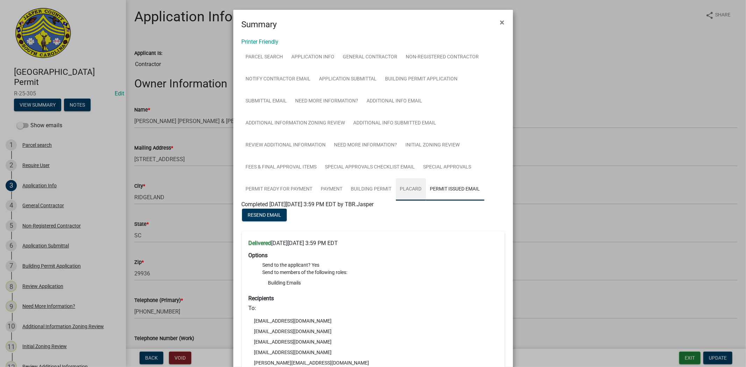
click at [400, 200] on link "Placard" at bounding box center [411, 189] width 30 height 22
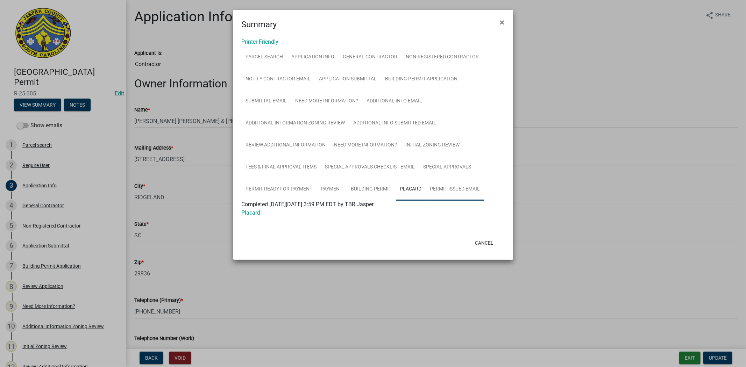
click at [436, 194] on link "Permit Issued Email" at bounding box center [455, 189] width 58 height 22
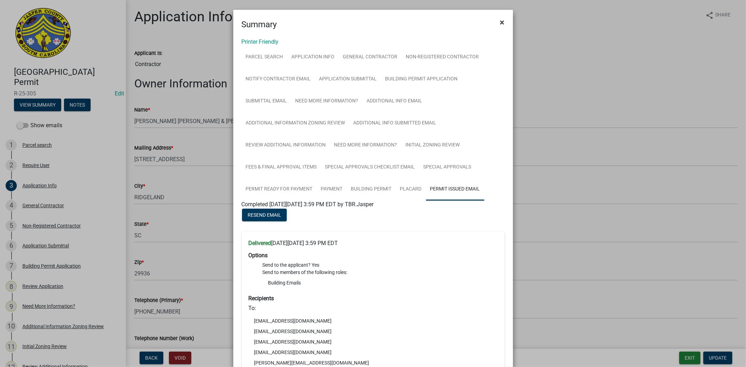
drag, startPoint x: 496, startPoint y: 25, endPoint x: 500, endPoint y: 20, distance: 6.3
click at [496, 25] on button "×" at bounding box center [502, 23] width 16 height 20
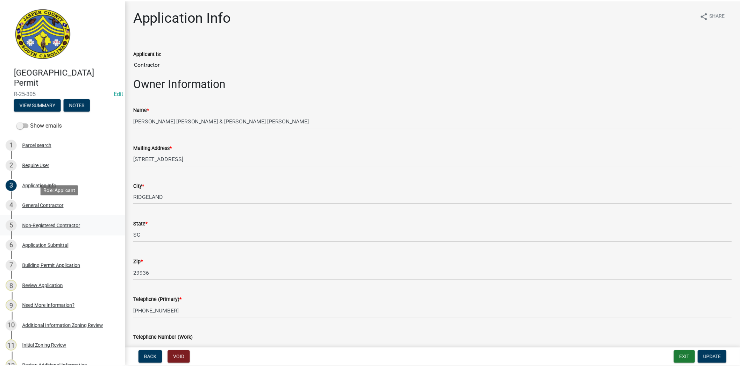
scroll to position [236, 0]
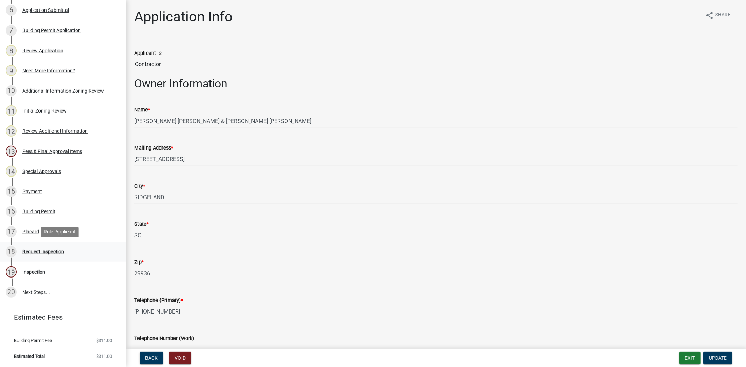
click at [36, 252] on div "Request Inspection" at bounding box center [43, 251] width 42 height 5
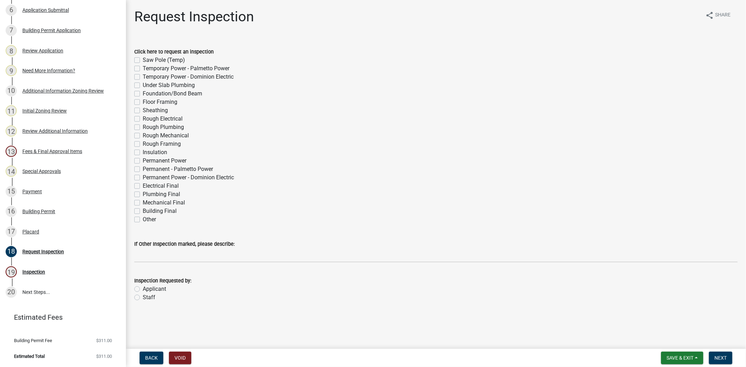
click at [143, 221] on label "Other" at bounding box center [149, 219] width 13 height 8
click at [143, 220] on input "Other" at bounding box center [145, 217] width 5 height 5
checkbox input "true"
checkbox input "false"
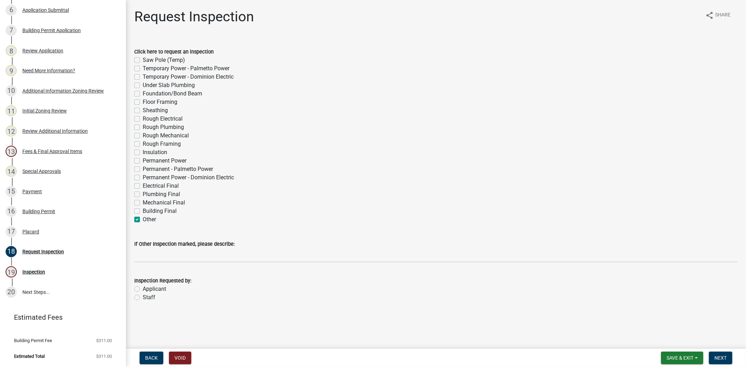
checkbox input "false"
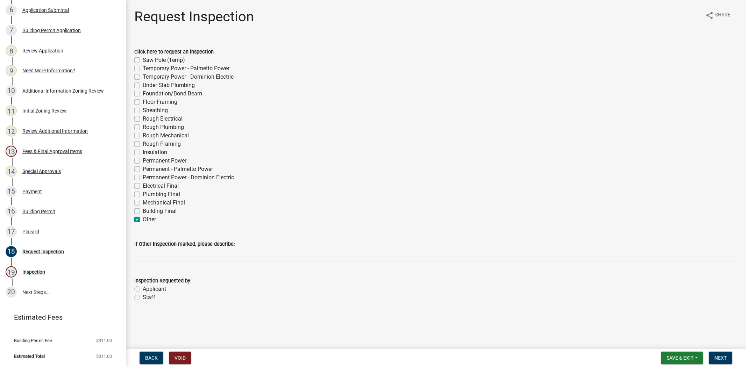
checkbox input "false"
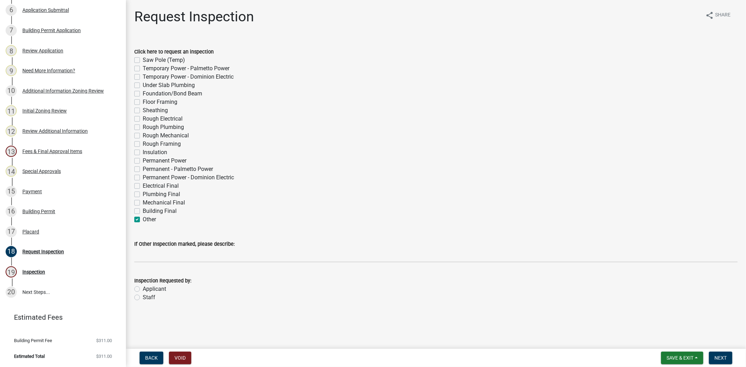
checkbox input "false"
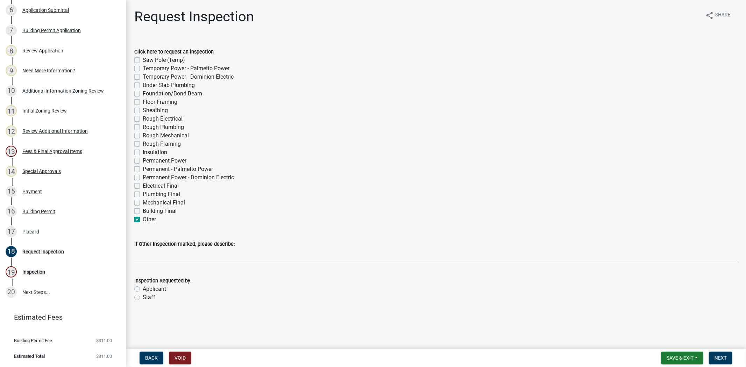
checkbox input "false"
checkbox input "true"
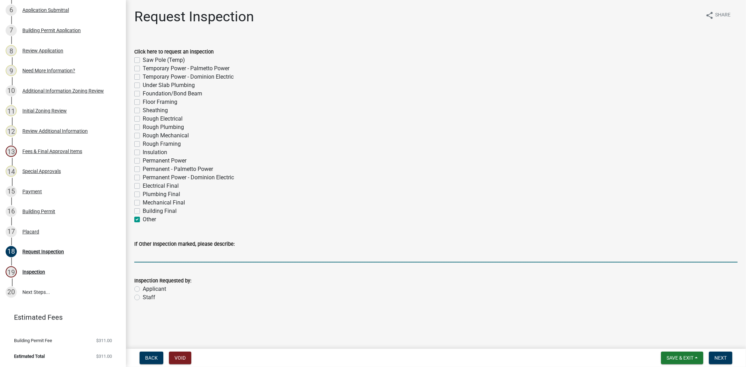
click at [144, 251] on input "If Other Inspection marked, please describe:" at bounding box center [435, 255] width 603 height 14
type input "roof"
click at [143, 298] on label "Staff" at bounding box center [149, 297] width 13 height 8
click at [143, 298] on input "Staff" at bounding box center [145, 295] width 5 height 5
radio input "true"
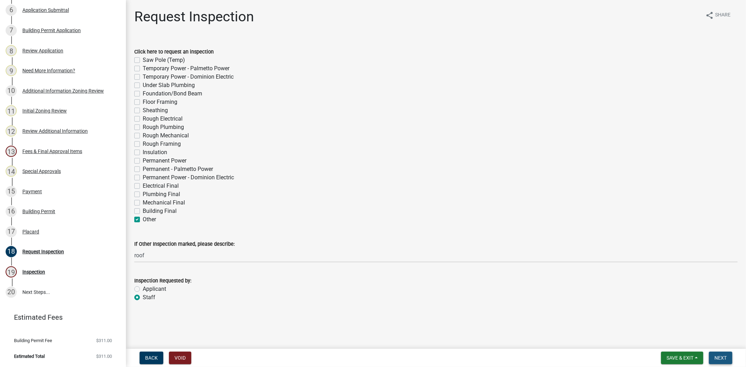
click at [726, 355] on button "Next" at bounding box center [720, 358] width 23 height 13
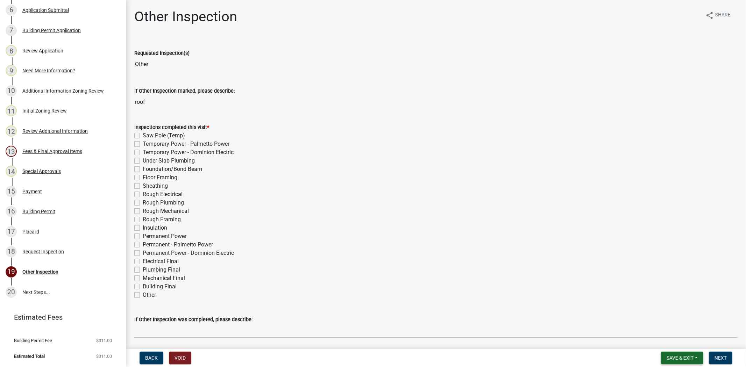
click at [669, 357] on span "Save & Exit" at bounding box center [679, 358] width 27 height 6
click at [665, 340] on button "Save & Exit" at bounding box center [675, 339] width 56 height 17
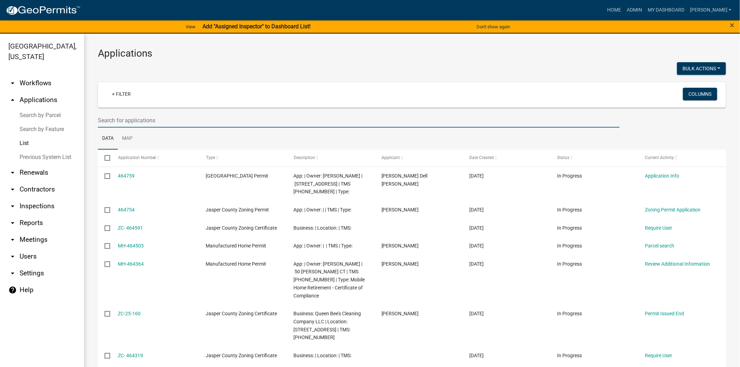
click at [133, 118] on input "text" at bounding box center [359, 120] width 522 height 14
paste input "046-00-05-140"
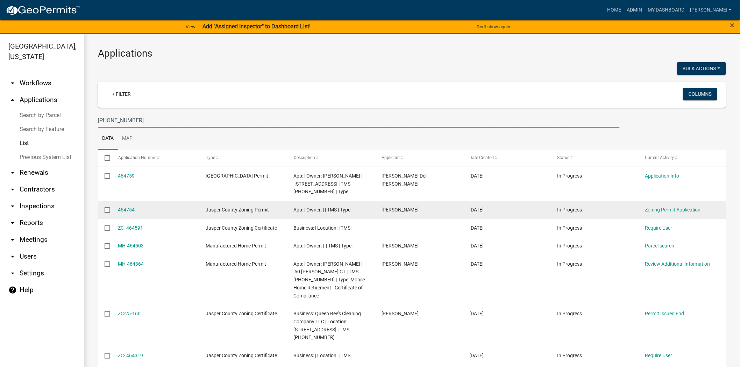
type input "046-00-05-140"
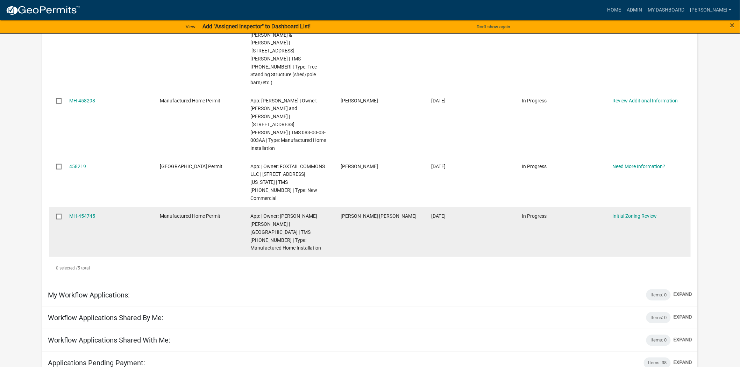
scroll to position [116, 0]
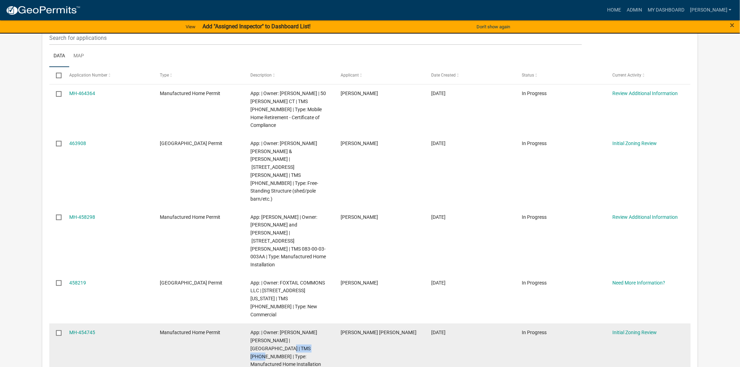
drag, startPoint x: 261, startPoint y: 309, endPoint x: 292, endPoint y: 306, distance: 30.9
click at [292, 330] on span "App: | Owner: [PERSON_NAME] [PERSON_NAME] | [GEOGRAPHIC_DATA] | TMS [PHONE_NUMB…" at bounding box center [285, 348] width 71 height 37
copy span "[PHONE_NUMBER]"
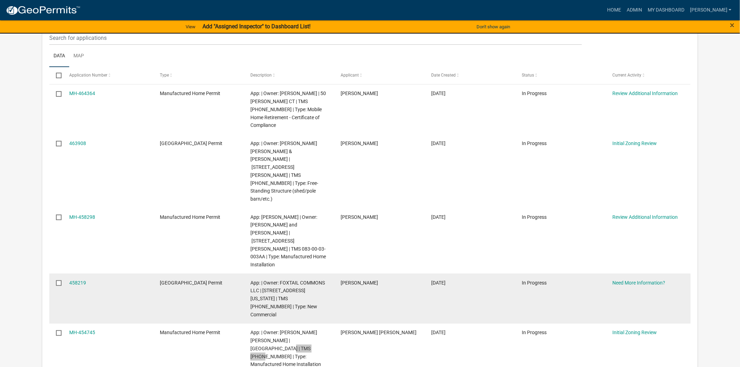
scroll to position [78, 0]
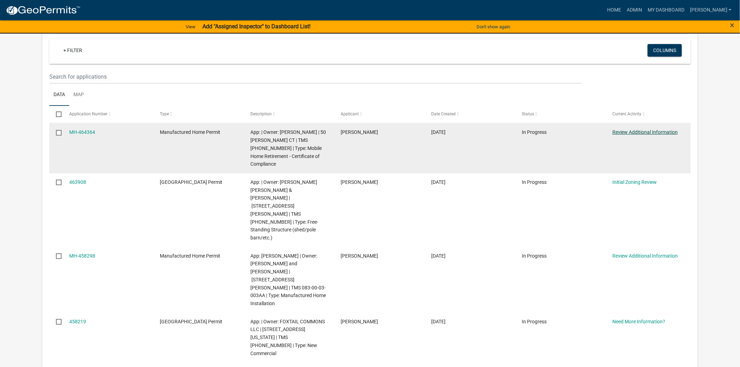
click at [624, 133] on link "Review Additional Information" at bounding box center [644, 132] width 65 height 6
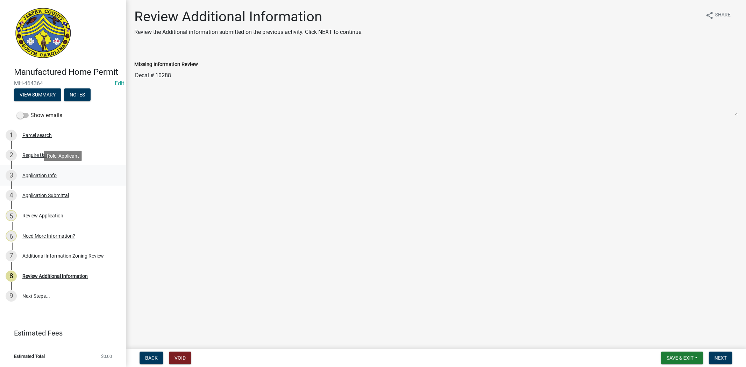
click at [60, 181] on link "3 Application Info" at bounding box center [63, 175] width 126 height 20
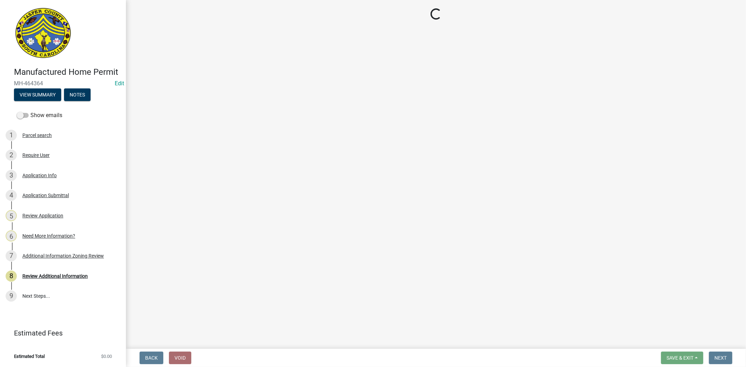
select select "3d2007da-25bb-4e50-9e52-879bc2fe14a7"
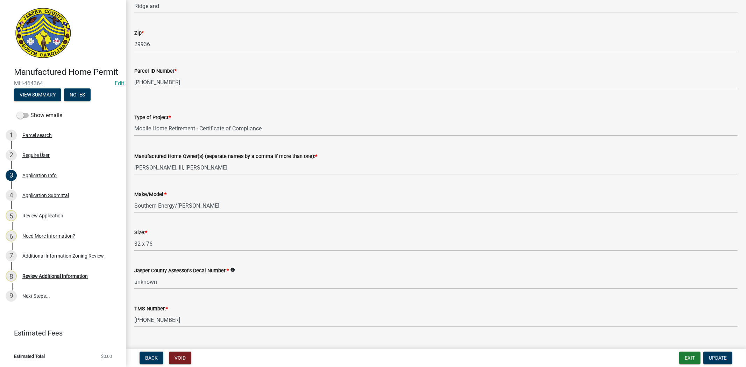
scroll to position [661, 0]
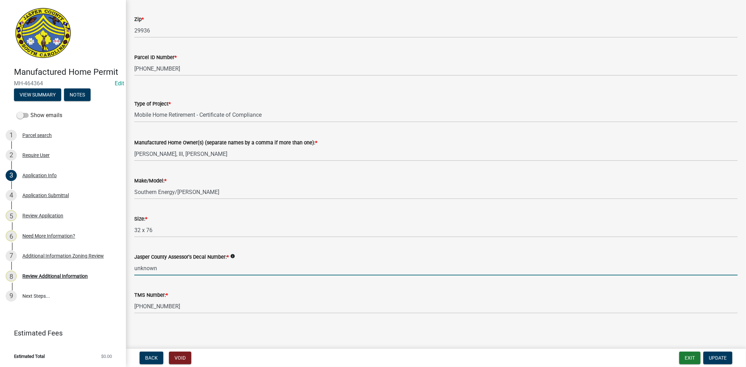
click at [172, 268] on input "unknown" at bounding box center [435, 268] width 603 height 14
type input "u"
type input "10288"
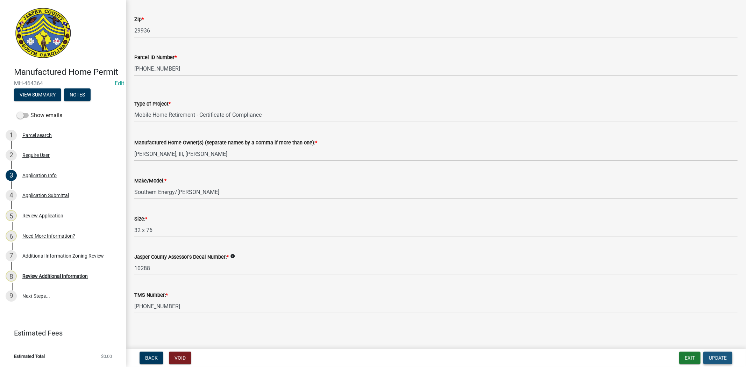
click at [718, 358] on span "Update" at bounding box center [718, 358] width 18 height 6
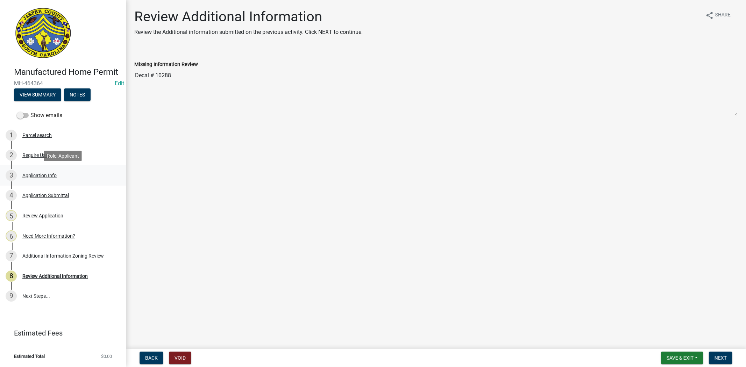
click at [62, 178] on div "3 Application Info" at bounding box center [60, 175] width 109 height 11
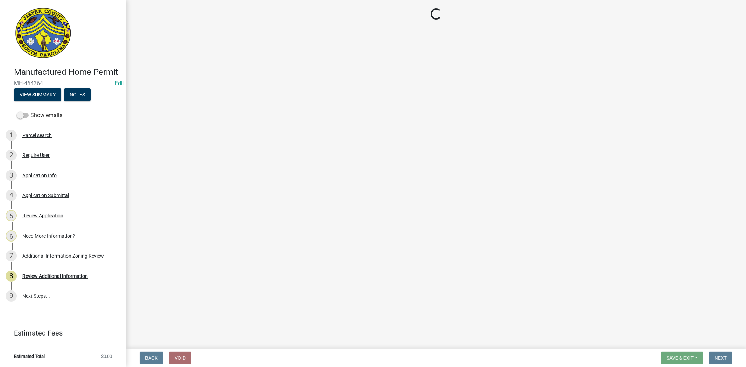
select select "3d2007da-25bb-4e50-9e52-879bc2fe14a7"
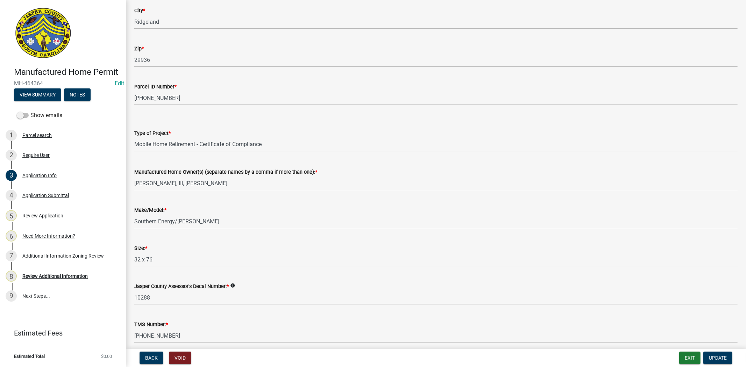
scroll to position [661, 0]
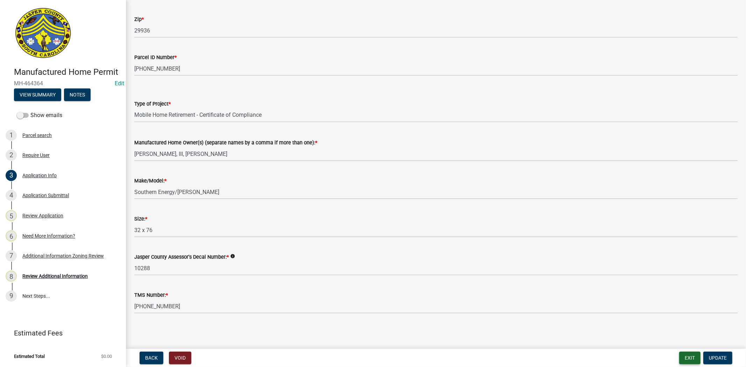
click at [681, 355] on button "Exit" at bounding box center [689, 358] width 21 height 13
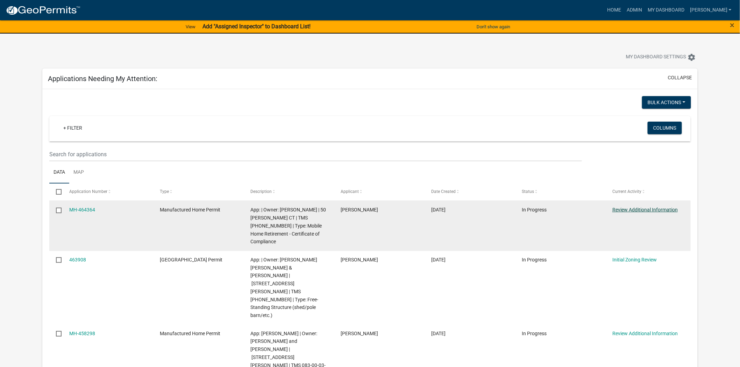
click at [635, 210] on link "Review Additional Information" at bounding box center [644, 210] width 65 height 6
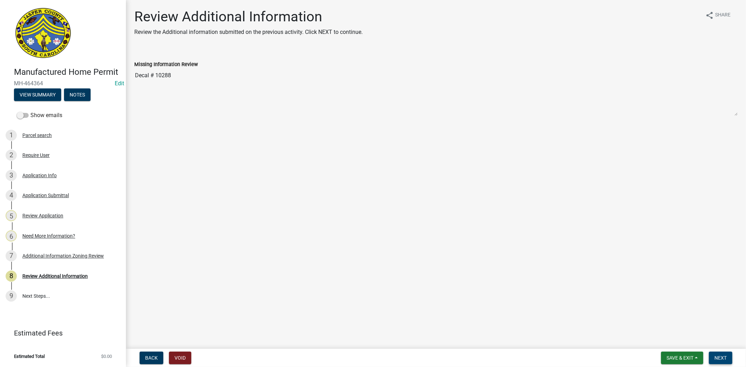
click at [718, 360] on button "Next" at bounding box center [720, 358] width 23 height 13
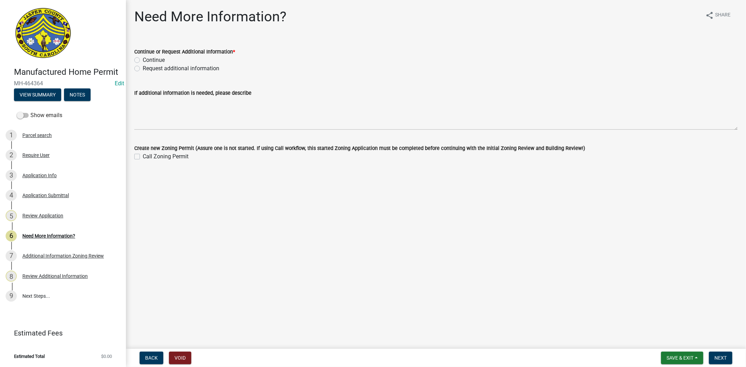
click at [143, 60] on label "Continue" at bounding box center [154, 60] width 22 height 8
click at [143, 60] on input "Continue" at bounding box center [145, 58] width 5 height 5
radio input "true"
click at [719, 357] on span "Next" at bounding box center [720, 358] width 12 height 6
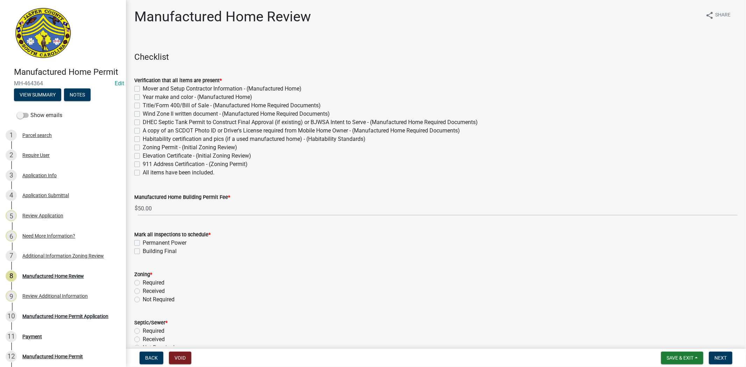
click at [143, 175] on label "All items have been included." at bounding box center [179, 172] width 72 height 8
click at [143, 173] on input "All items have been included." at bounding box center [145, 170] width 5 height 5
checkbox input "true"
checkbox input "false"
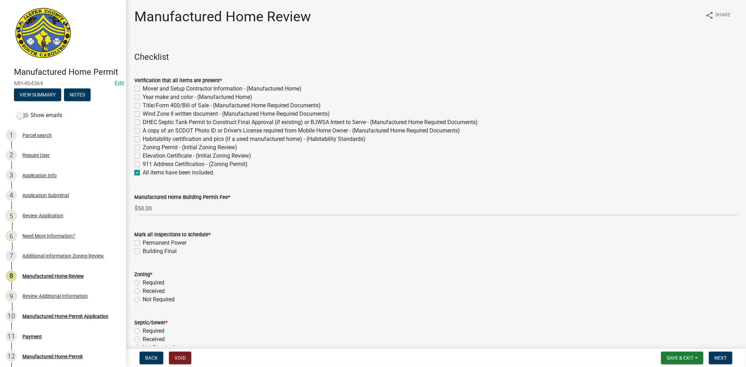
checkbox input "false"
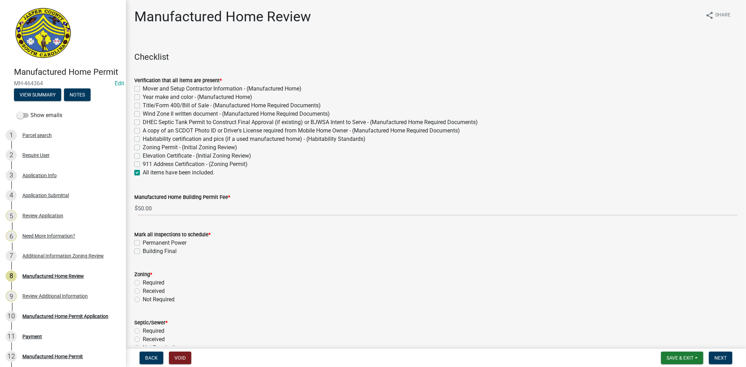
checkbox input "false"
checkbox input "true"
click at [143, 243] on label "Permanent Power" at bounding box center [165, 243] width 44 height 8
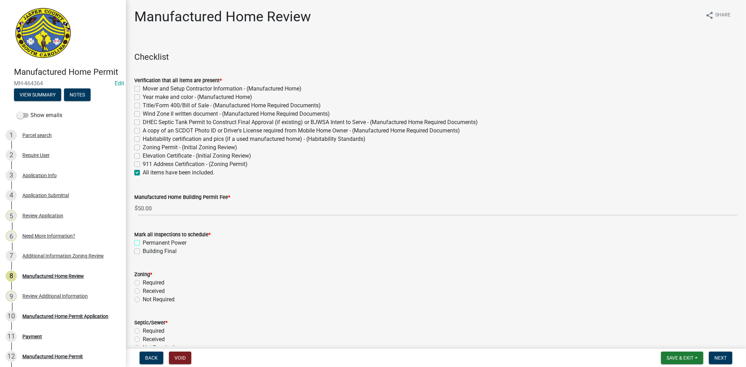
click at [143, 243] on input "Permanent Power" at bounding box center [145, 241] width 5 height 5
checkbox input "true"
click at [143, 250] on label "Building Final" at bounding box center [160, 251] width 34 height 8
click at [143, 250] on input "Building Final" at bounding box center [145, 249] width 5 height 5
checkbox input "true"
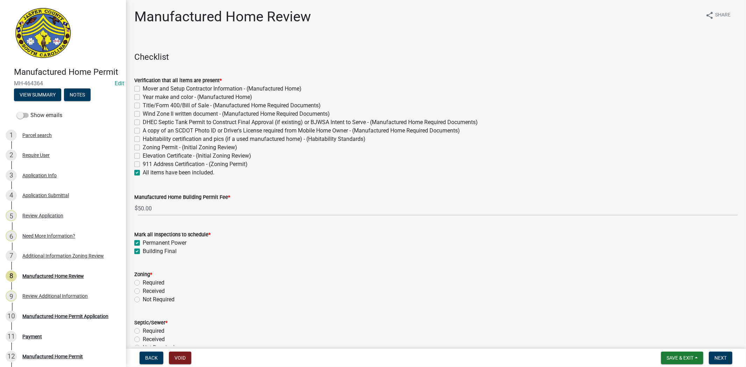
checkbox input "true"
click at [143, 298] on label "Not Required" at bounding box center [159, 299] width 32 height 8
click at [143, 298] on input "Not Required" at bounding box center [145, 297] width 5 height 5
radio input "true"
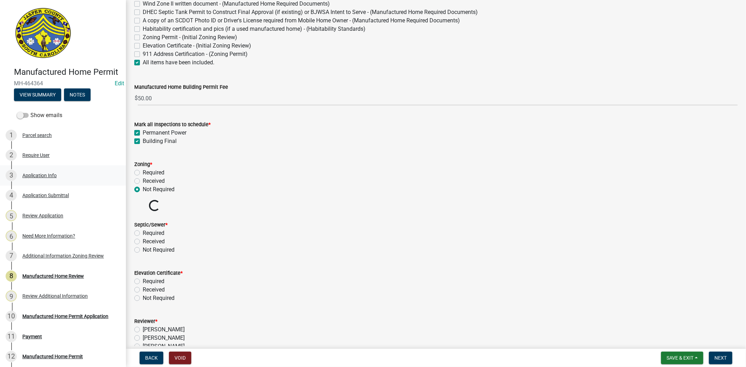
scroll to position [116, 0]
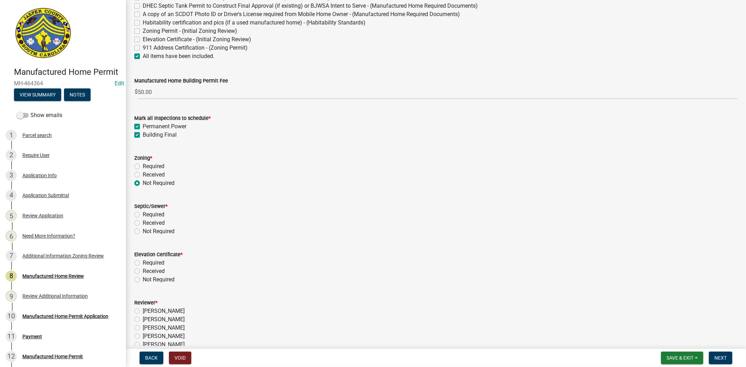
click at [143, 230] on label "Not Required" at bounding box center [159, 231] width 32 height 8
click at [143, 230] on input "Not Required" at bounding box center [145, 229] width 5 height 5
radio input "true"
click at [143, 278] on label "Not Required" at bounding box center [159, 279] width 32 height 8
click at [143, 278] on input "Not Required" at bounding box center [145, 277] width 5 height 5
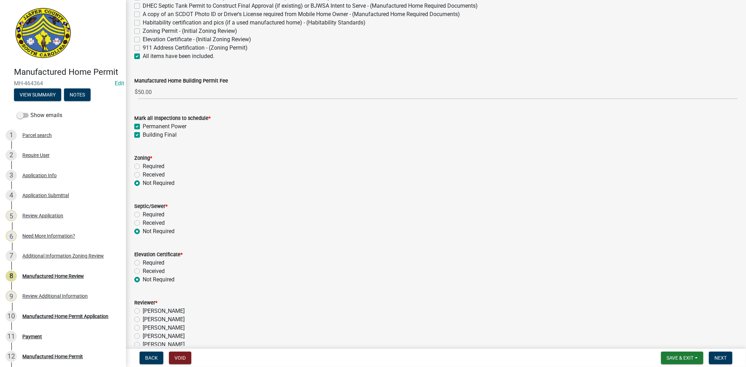
radio input "true"
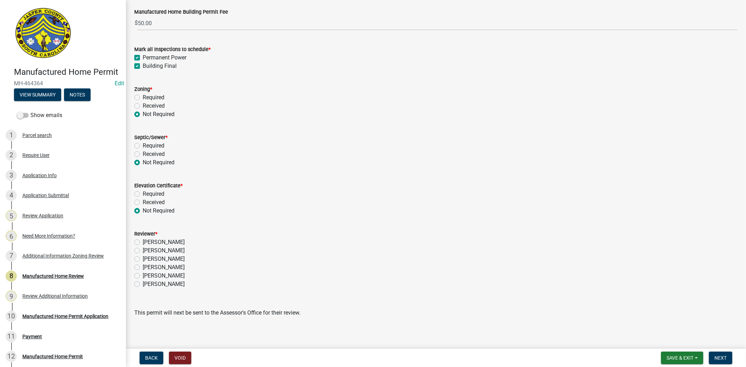
scroll to position [189, 0]
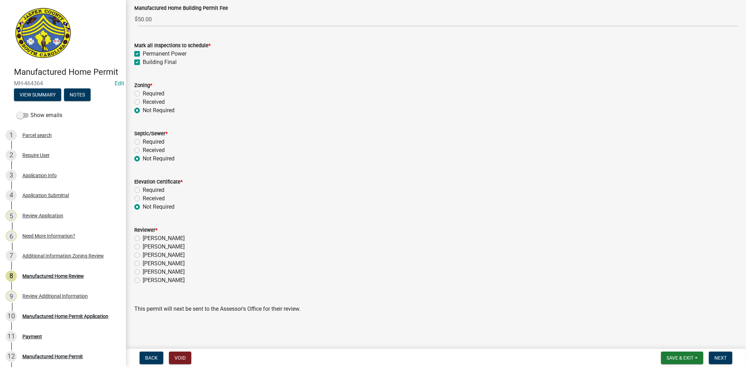
click at [143, 263] on label "Ciara Chapman" at bounding box center [164, 263] width 42 height 8
click at [143, 263] on input "Ciara Chapman" at bounding box center [145, 261] width 5 height 5
radio input "true"
click at [717, 357] on span "Next" at bounding box center [720, 358] width 12 height 6
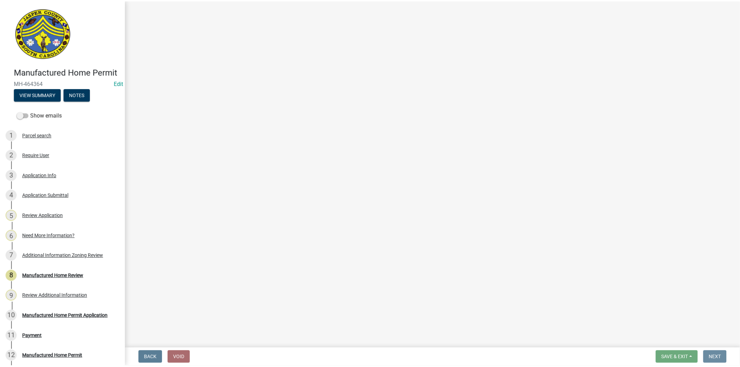
scroll to position [0, 0]
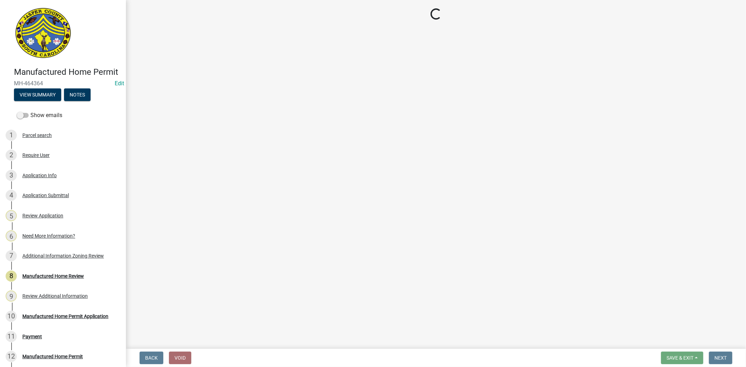
select select "3: 3"
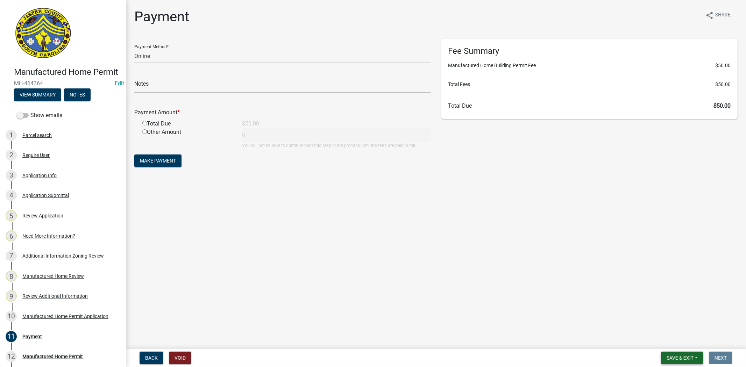
click at [676, 355] on span "Save & Exit" at bounding box center [679, 358] width 27 height 6
click at [670, 341] on button "Save & Exit" at bounding box center [675, 339] width 56 height 17
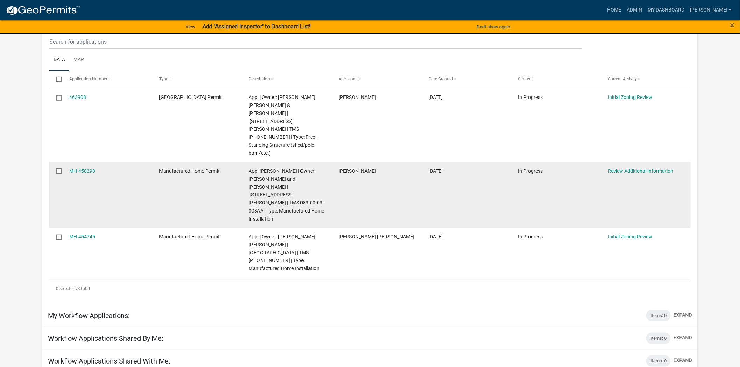
scroll to position [116, 0]
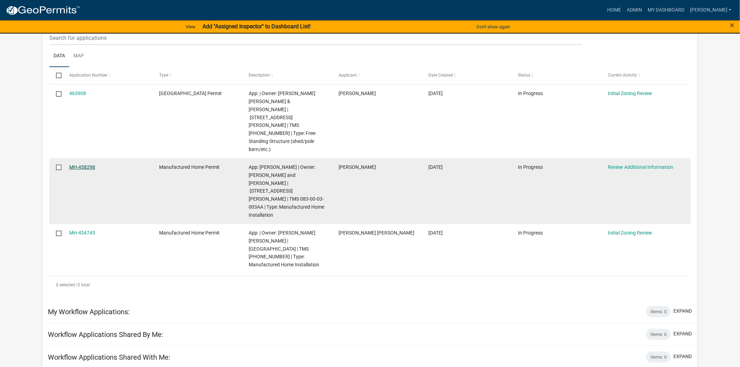
click at [72, 164] on link "MH-458298" at bounding box center [82, 167] width 26 height 6
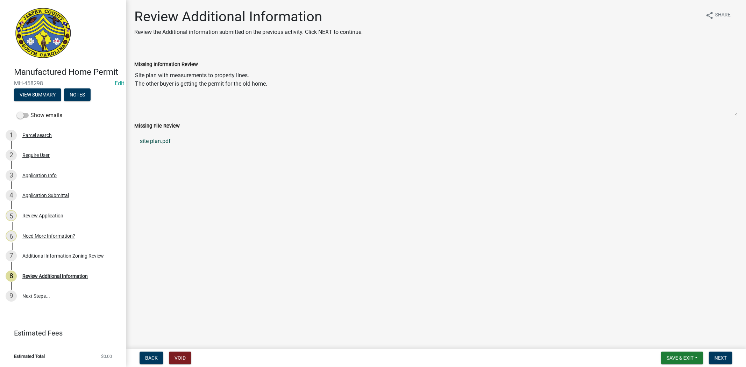
click at [149, 141] on link "site plan.pdf" at bounding box center [435, 141] width 603 height 17
drag, startPoint x: 724, startPoint y: 353, endPoint x: 739, endPoint y: 332, distance: 25.5
click at [724, 354] on button "Next" at bounding box center [720, 358] width 23 height 13
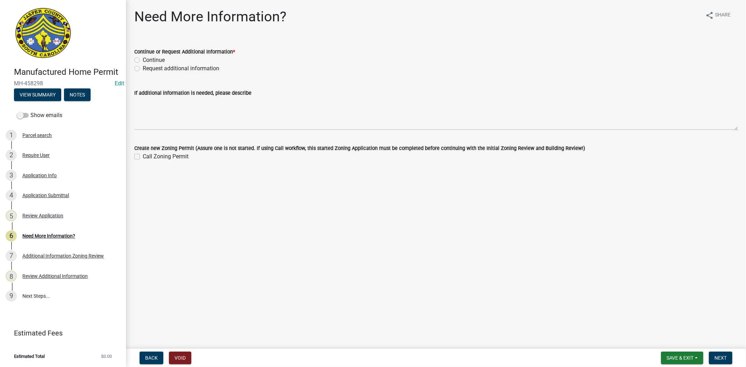
click at [143, 69] on label "Request additional information" at bounding box center [181, 68] width 77 height 8
click at [143, 69] on input "Request additional information" at bounding box center [145, 66] width 5 height 5
radio input "true"
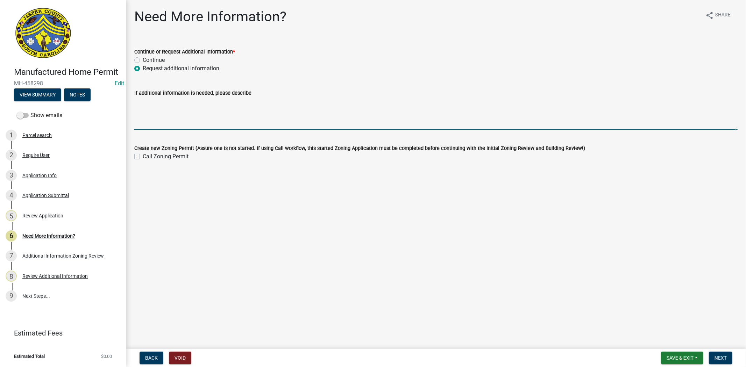
click at [169, 108] on textarea "If additional information is needed, please describe" at bounding box center [435, 113] width 603 height 33
type textarea "please provide a site plan with measurements to each property line"
click at [717, 358] on span "Next" at bounding box center [720, 358] width 12 height 6
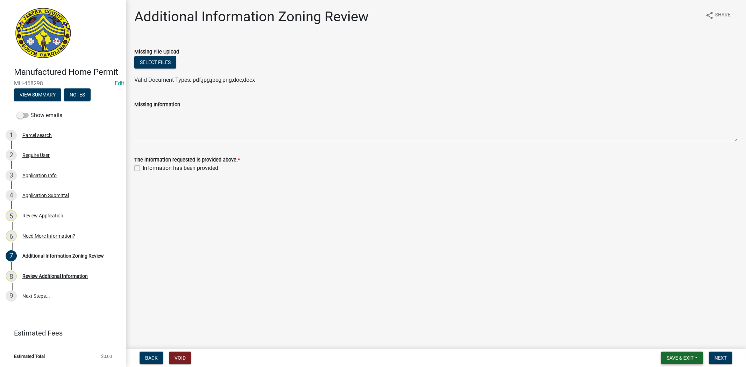
click at [679, 353] on button "Save & Exit" at bounding box center [682, 358] width 42 height 13
click at [676, 341] on button "Save & Exit" at bounding box center [675, 339] width 56 height 17
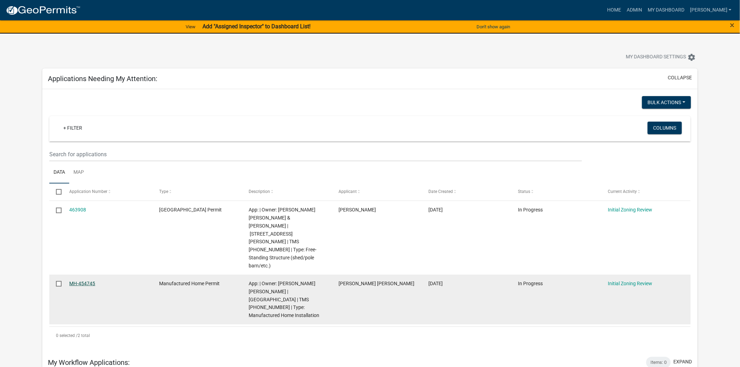
click at [90, 281] on link "MH-454745" at bounding box center [82, 284] width 26 height 6
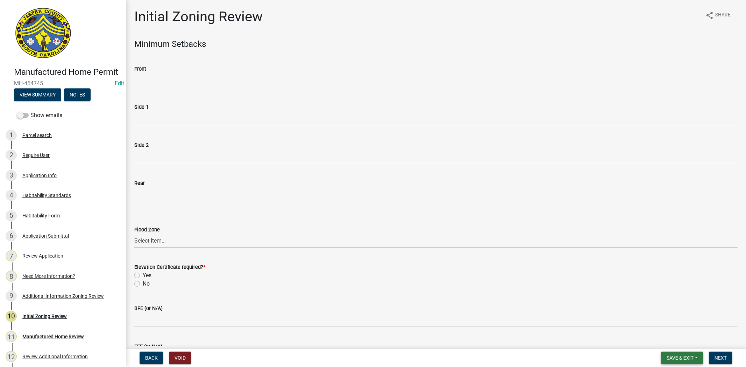
click at [682, 361] on button "Save & Exit" at bounding box center [682, 358] width 42 height 13
click at [679, 345] on button "Save & Exit" at bounding box center [675, 339] width 56 height 17
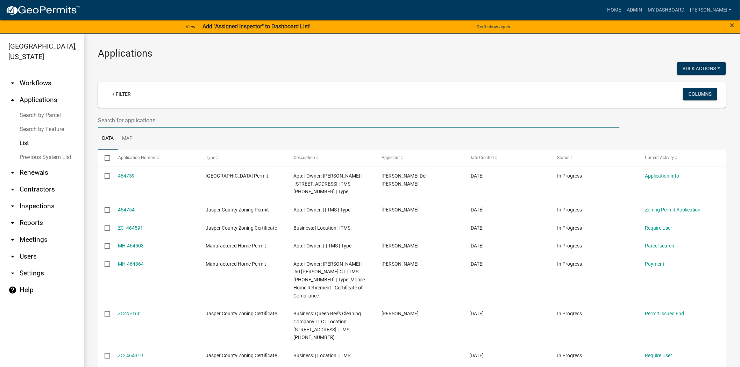
click at [128, 121] on input "text" at bounding box center [359, 120] width 522 height 14
type input "781"
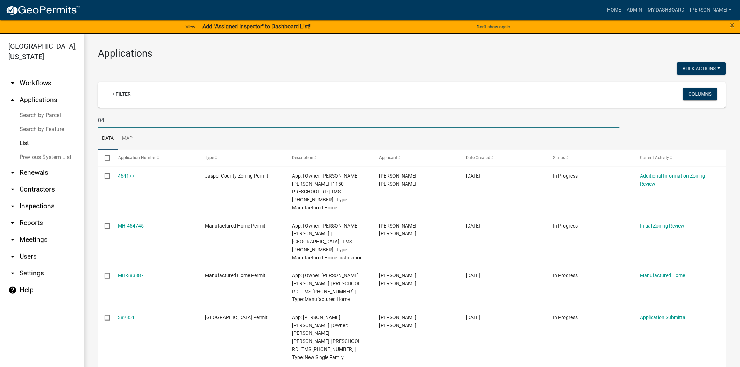
type input "0"
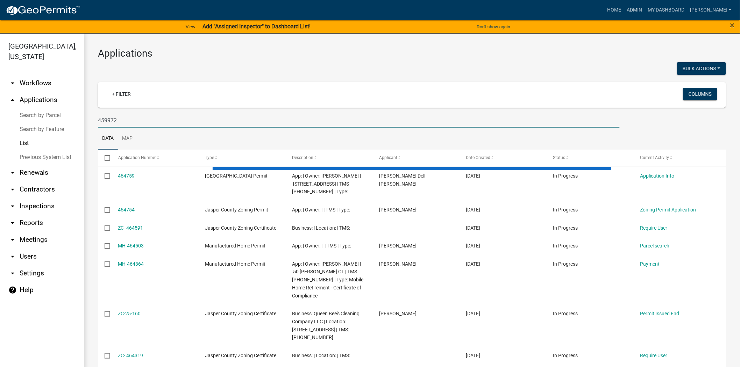
type input "459972"
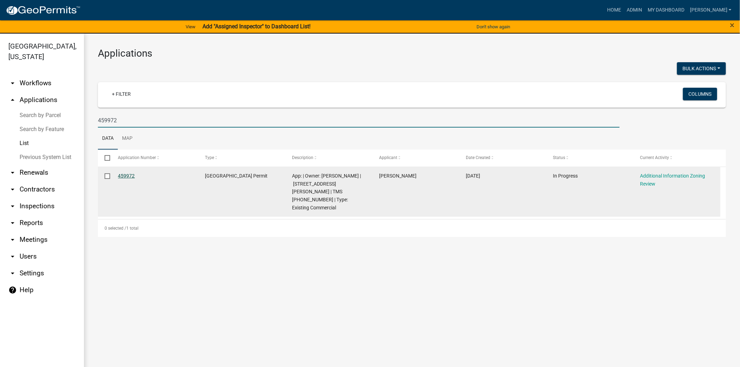
click at [128, 177] on link "459972" at bounding box center [126, 176] width 17 height 6
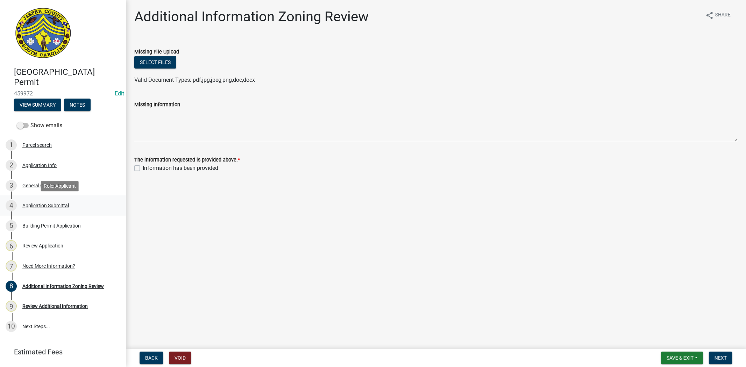
click at [62, 204] on div "Application Submittal" at bounding box center [45, 205] width 46 height 5
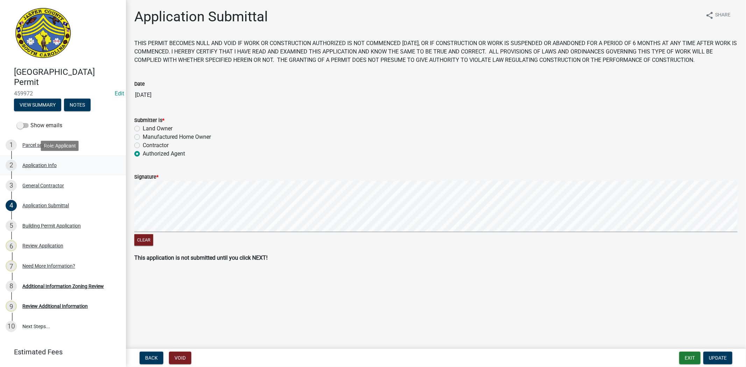
drag, startPoint x: 62, startPoint y: 170, endPoint x: 66, endPoint y: 167, distance: 4.9
click at [66, 165] on div "2 Application Info" at bounding box center [60, 165] width 109 height 11
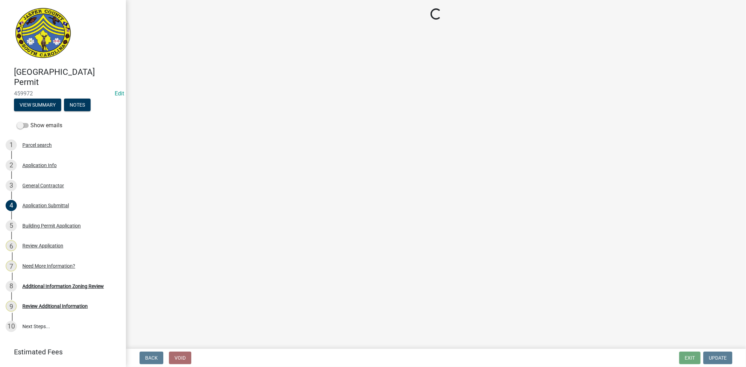
select select "9ee69ee8-4d28-486b-bc7b-e904e70aa828"
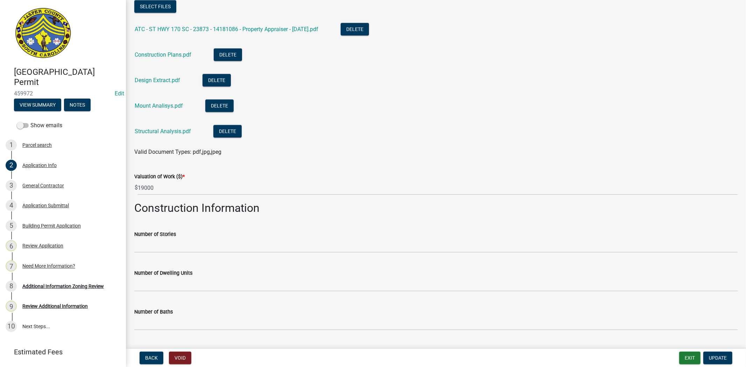
scroll to position [1070, 0]
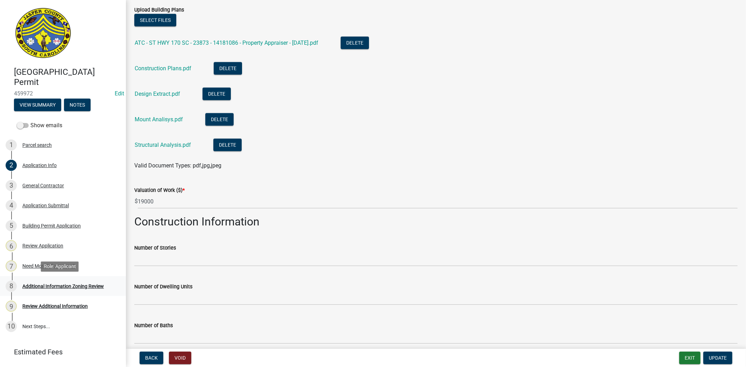
click at [43, 288] on div "Additional Information Zoning Review" at bounding box center [62, 286] width 81 height 5
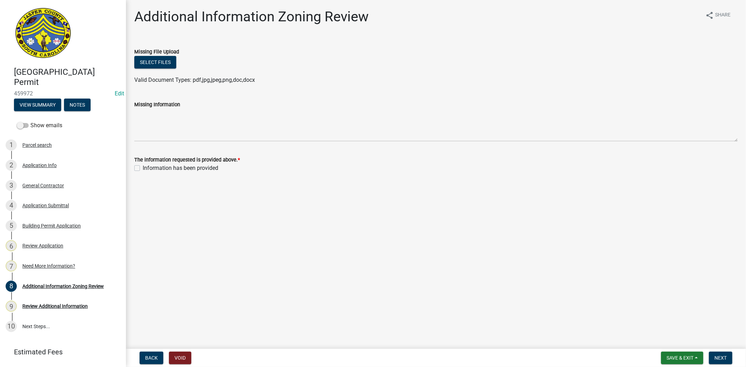
click at [143, 166] on label "Information has been provided" at bounding box center [181, 168] width 76 height 8
click at [143, 166] on input "Information has been provided" at bounding box center [145, 166] width 5 height 5
checkbox input "true"
drag, startPoint x: 713, startPoint y: 361, endPoint x: 742, endPoint y: 358, distance: 28.5
click at [714, 361] on button "Next" at bounding box center [720, 358] width 23 height 13
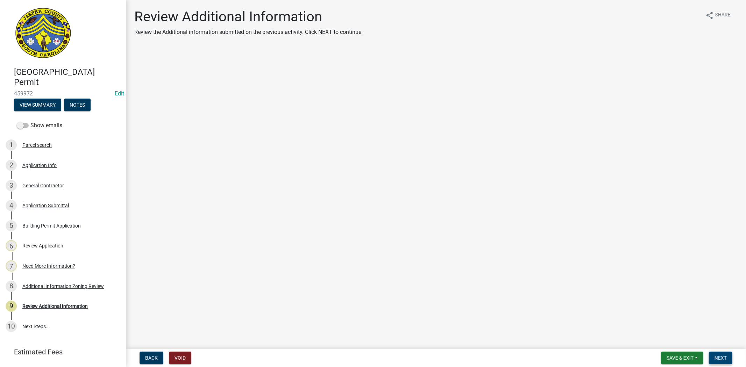
click at [724, 357] on span "Next" at bounding box center [720, 358] width 12 height 6
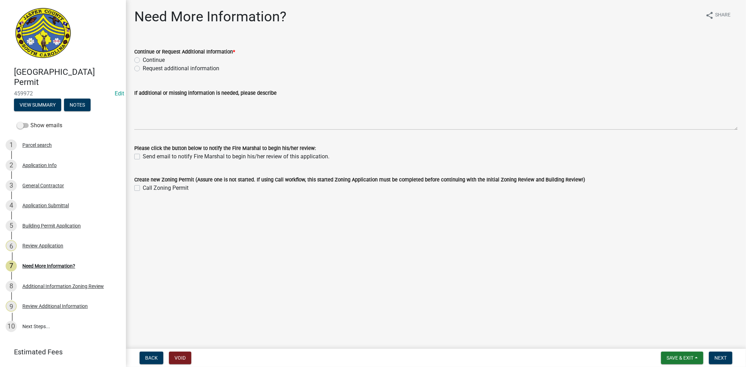
click at [143, 61] on label "Continue" at bounding box center [154, 60] width 22 height 8
click at [143, 60] on input "Continue" at bounding box center [145, 58] width 5 height 5
radio input "true"
click at [717, 359] on span "Next" at bounding box center [720, 358] width 12 height 6
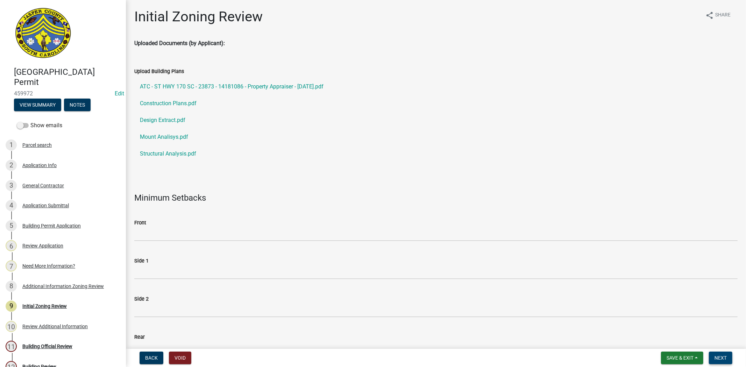
click at [719, 360] on button "Next" at bounding box center [720, 358] width 23 height 13
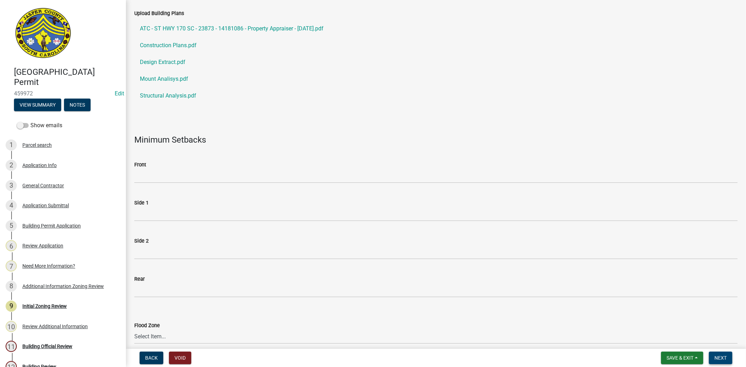
scroll to position [116, 0]
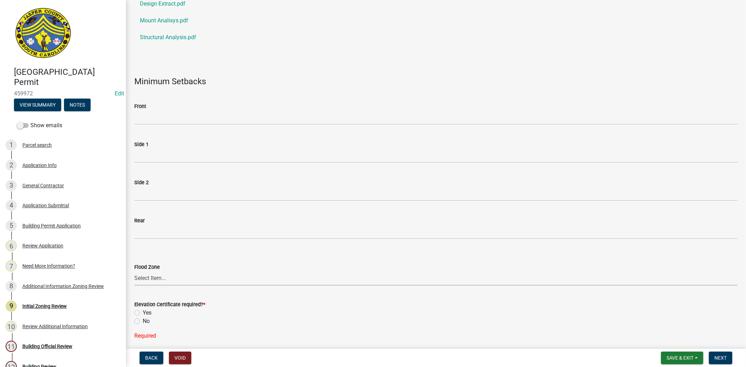
click at [138, 281] on select "Select Item... A AE X Shaded X N/A" at bounding box center [435, 278] width 603 height 14
click at [134, 271] on select "Select Item... A AE X Shaded X N/A" at bounding box center [435, 278] width 603 height 14
select select "61611ad6-14f2-499c-805c-58607f11e2fc"
click at [143, 318] on label "No" at bounding box center [146, 321] width 7 height 8
click at [143, 318] on input "No" at bounding box center [145, 319] width 5 height 5
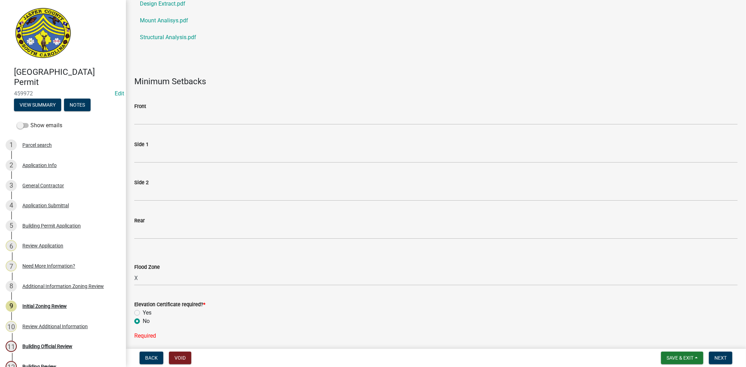
radio input "true"
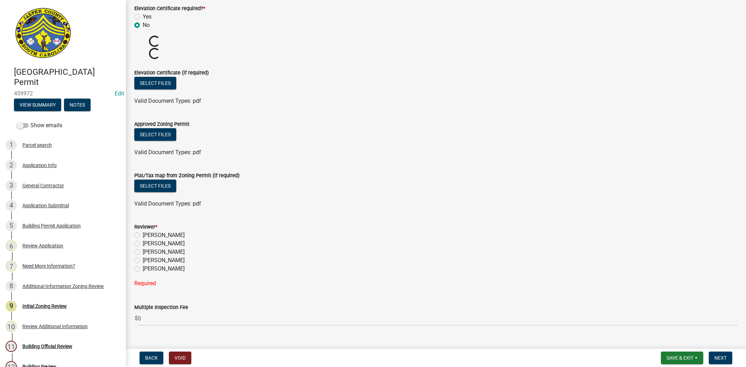
scroll to position [425, 0]
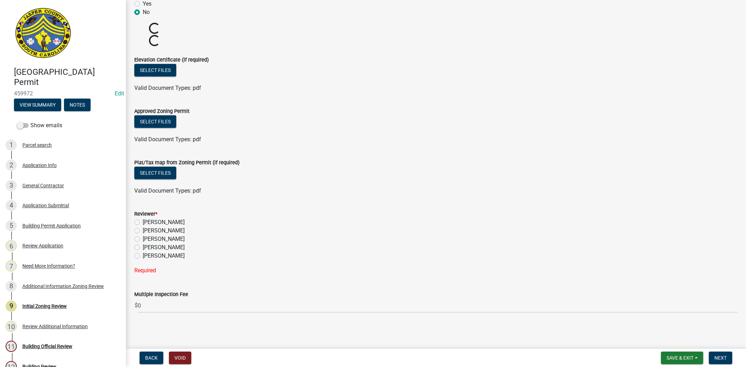
click at [143, 221] on label "[PERSON_NAME]" at bounding box center [164, 222] width 42 height 8
click at [143, 221] on input "[PERSON_NAME]" at bounding box center [145, 220] width 5 height 5
radio input "true"
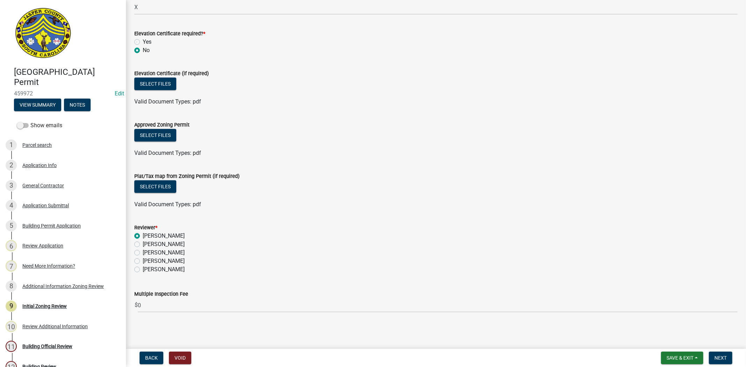
scroll to position [387, 0]
click at [717, 359] on span "Next" at bounding box center [720, 358] width 12 height 6
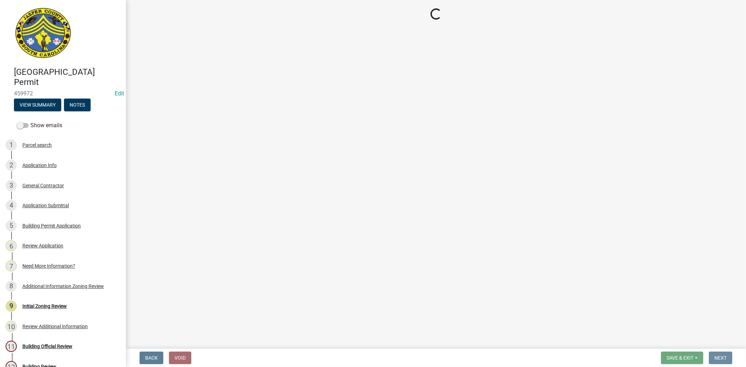
scroll to position [0, 0]
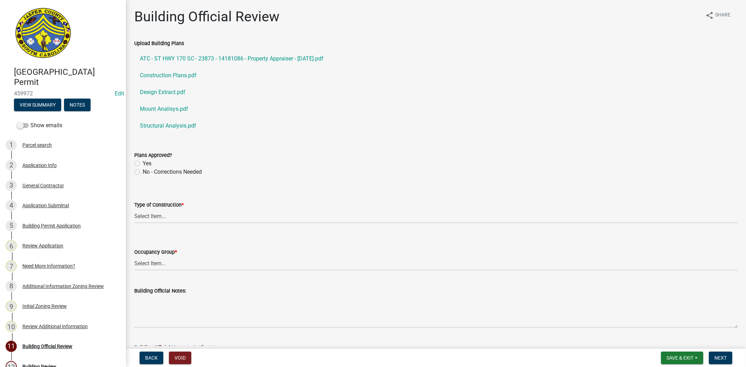
click at [143, 163] on label "Yes" at bounding box center [147, 163] width 9 height 8
click at [143, 163] on input "Yes" at bounding box center [145, 161] width 5 height 5
radio input "true"
click at [151, 217] on select "Select Item... IA IB IIA IIB IIIA IIIB IV VA VB" at bounding box center [435, 216] width 603 height 14
click at [134, 209] on select "Select Item... IA IB IIA IIB IIIA IIIB IV VA VB" at bounding box center [435, 216] width 603 height 14
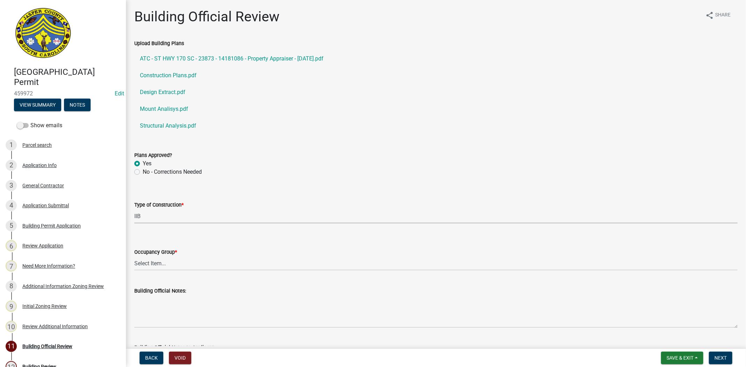
select select "2e5bb4f5-c596-4232-bf85-86d2ad061b29"
click at [198, 263] on select "Select Item... A-1 A-2 A-3 A-4 B E F-1 F-2 H-1 H-2 H-3 H-4 H-5 I-1 I-2 I-3 I-4 …" at bounding box center [435, 263] width 603 height 14
click at [134, 256] on select "Select Item... A-1 A-2 A-3 A-4 B E F-1 F-2 H-1 H-2 H-3 H-4 H-5 I-1 I-2 I-3 I-4 …" at bounding box center [435, 263] width 603 height 14
select select "4c393964-ae5e-4116-aa96-2e826f670541"
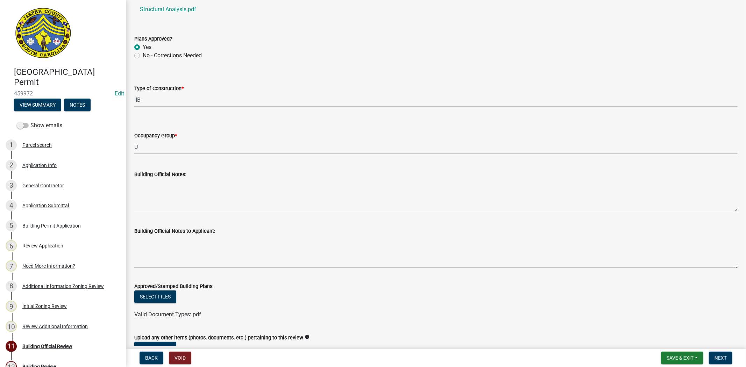
scroll to position [214, 0]
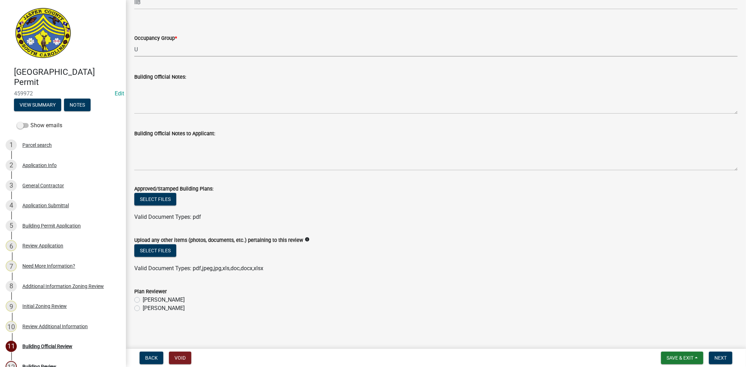
click at [143, 309] on label "[PERSON_NAME]" at bounding box center [164, 308] width 42 height 8
click at [143, 309] on input "[PERSON_NAME]" at bounding box center [145, 306] width 5 height 5
radio input "true"
click at [723, 359] on span "Next" at bounding box center [720, 358] width 12 height 6
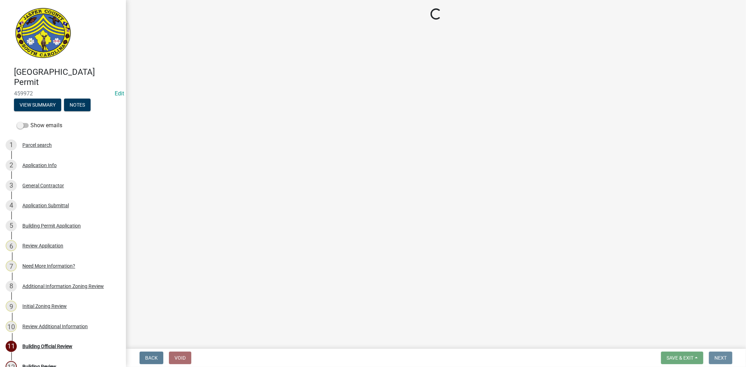
scroll to position [0, 0]
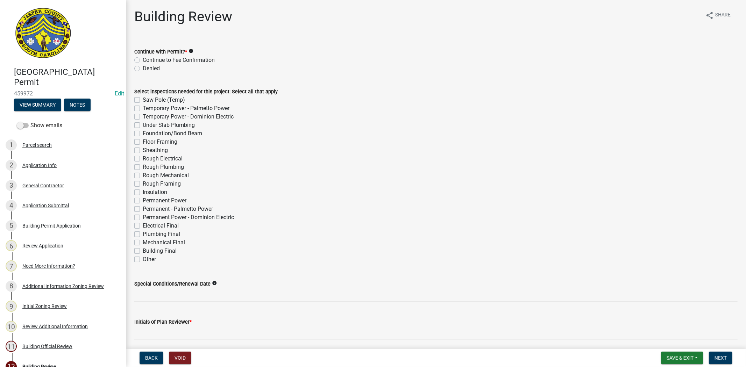
click at [143, 60] on label "Continue to Fee Confirmation" at bounding box center [179, 60] width 72 height 8
click at [143, 60] on input "Continue to Fee Confirmation" at bounding box center [145, 58] width 5 height 5
radio input "true"
click at [143, 259] on label "Other" at bounding box center [149, 259] width 13 height 8
click at [143, 259] on input "Other" at bounding box center [145, 257] width 5 height 5
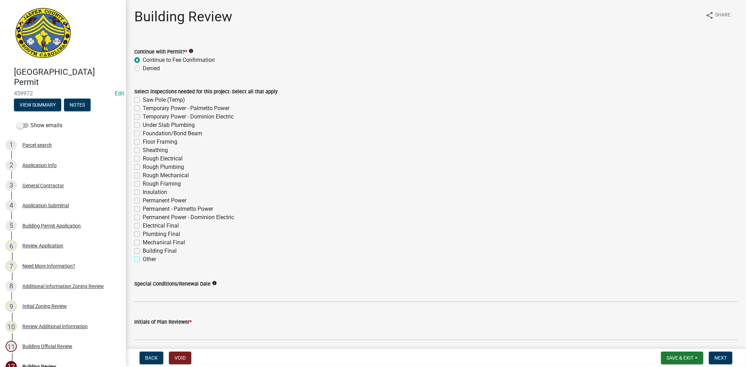
checkbox input "true"
checkbox input "false"
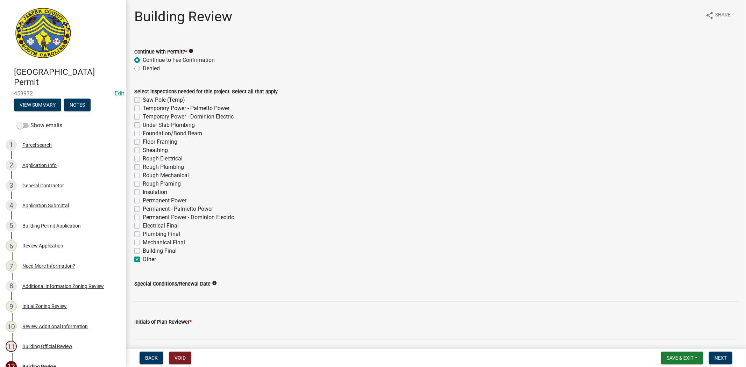
checkbox input "false"
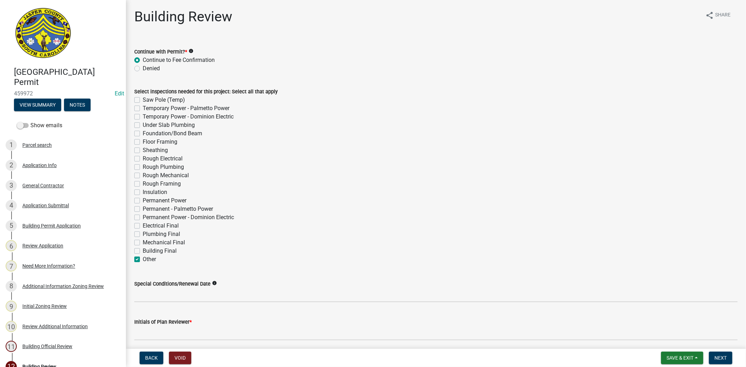
checkbox input "false"
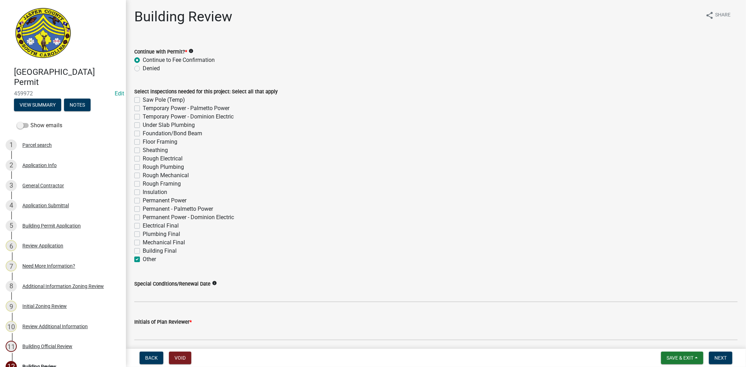
checkbox input "false"
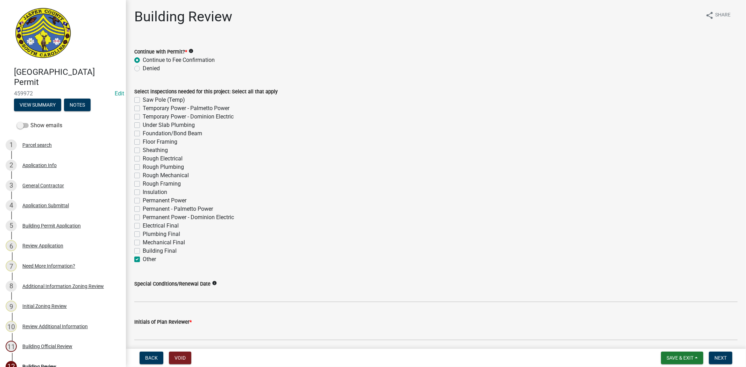
checkbox input "true"
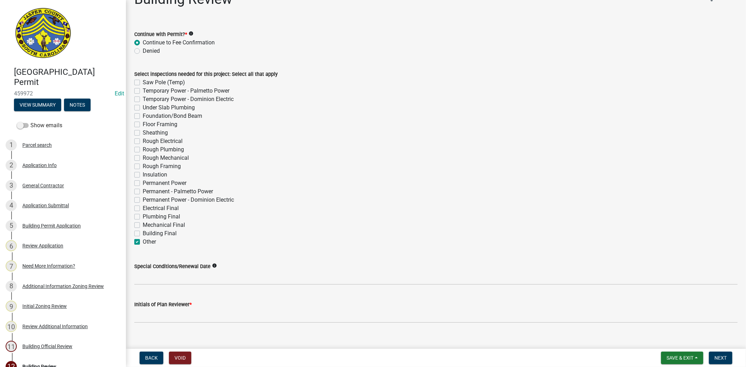
scroll to position [27, 0]
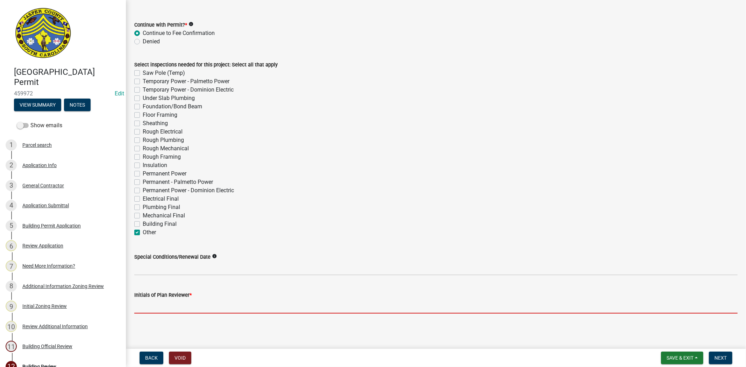
click at [140, 302] on input "Initials of Plan Reviewer *" at bounding box center [435, 306] width 603 height 14
type input "RC"
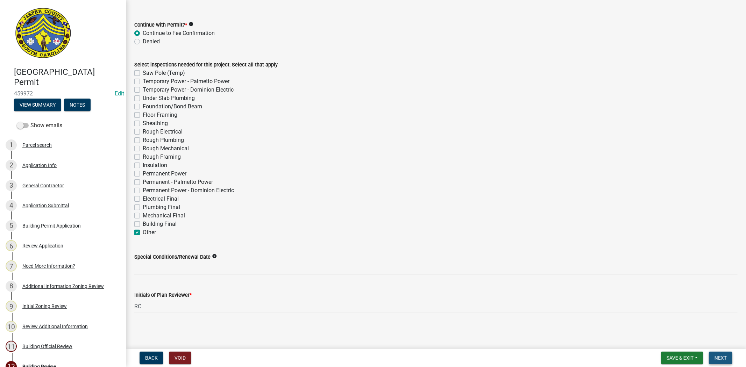
click at [712, 357] on button "Next" at bounding box center [720, 358] width 23 height 13
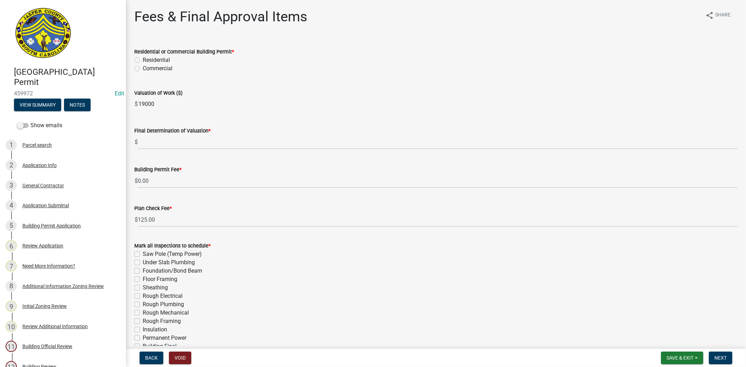
click at [143, 67] on label "Commercial" at bounding box center [158, 68] width 30 height 8
click at [143, 67] on input "Commercial" at bounding box center [145, 66] width 5 height 5
radio input "true"
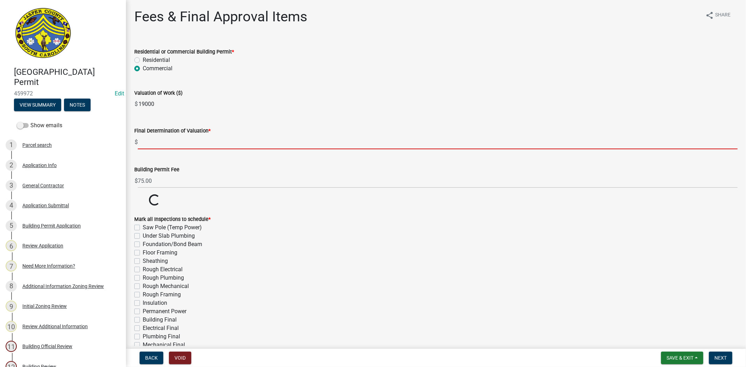
click at [151, 147] on input "text" at bounding box center [438, 142] width 600 height 14
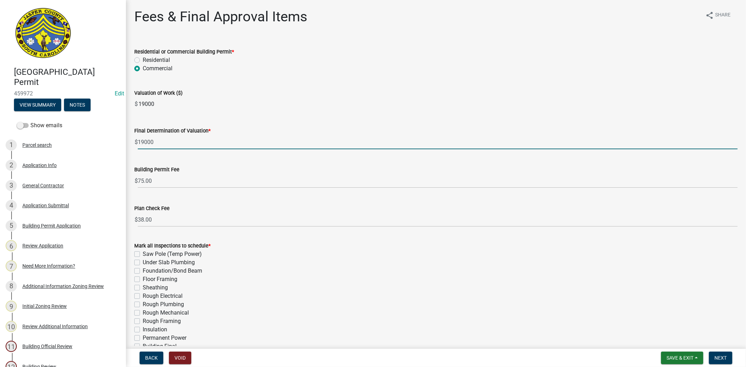
type input "19000"
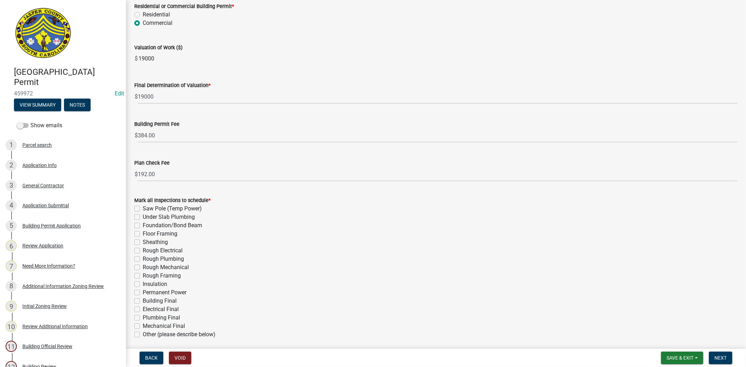
scroll to position [110, 0]
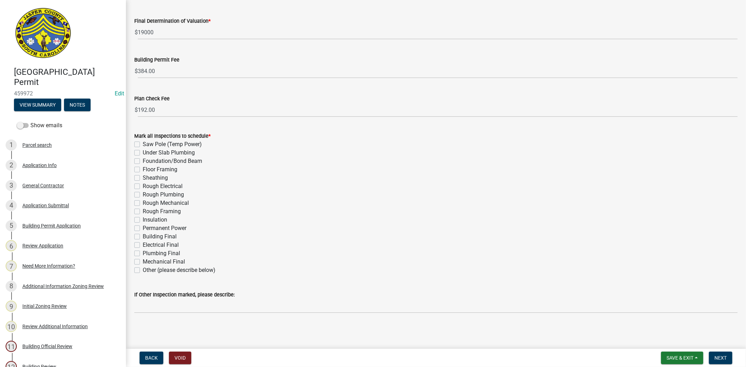
click at [143, 271] on label "Other (please describe below)" at bounding box center [179, 270] width 73 height 8
click at [143, 271] on input "Other (please describe below)" at bounding box center [145, 268] width 5 height 5
checkbox input "true"
checkbox input "false"
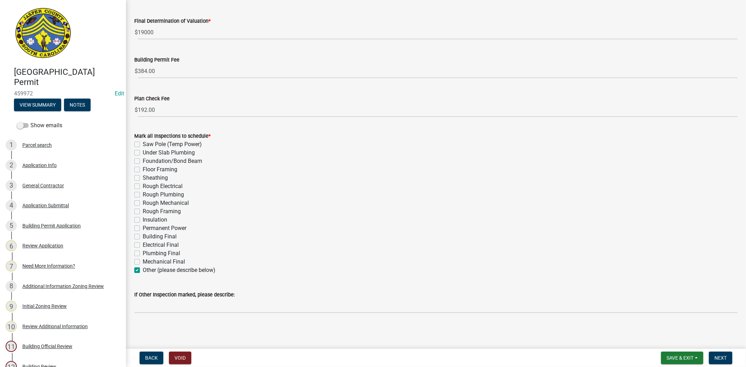
checkbox input "false"
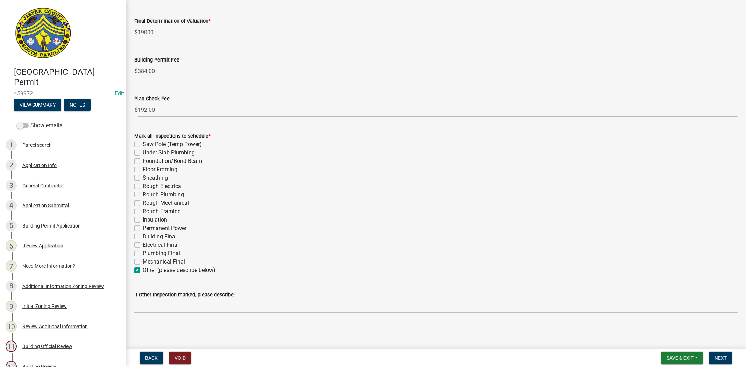
checkbox input "false"
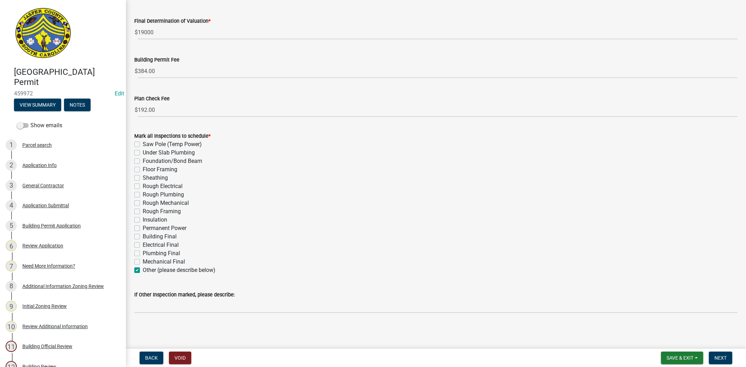
checkbox input "false"
checkbox input "true"
click at [718, 359] on span "Next" at bounding box center [720, 358] width 12 height 6
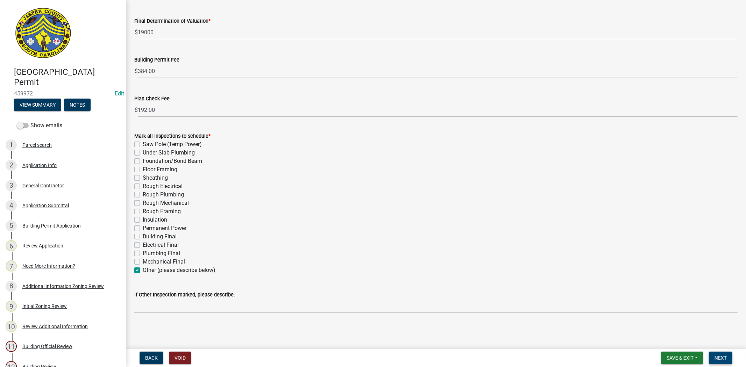
scroll to position [0, 0]
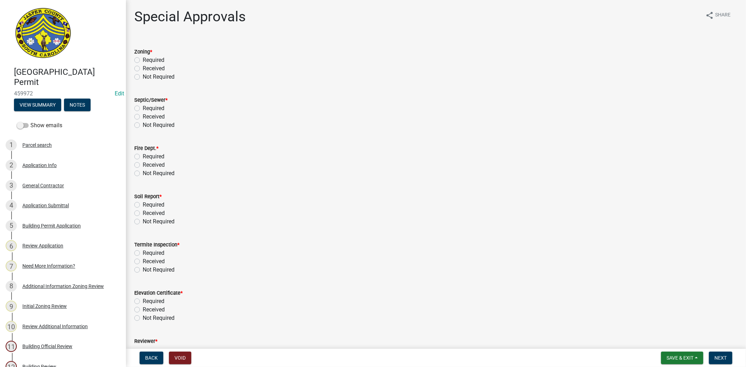
click at [143, 75] on label "Not Required" at bounding box center [159, 77] width 32 height 8
click at [143, 75] on input "Not Required" at bounding box center [145, 75] width 5 height 5
radio input "true"
click at [138, 136] on form "Fire Dept. * Required Received Not Required" at bounding box center [435, 157] width 603 height 42
click at [143, 127] on label "Not Required" at bounding box center [159, 125] width 32 height 8
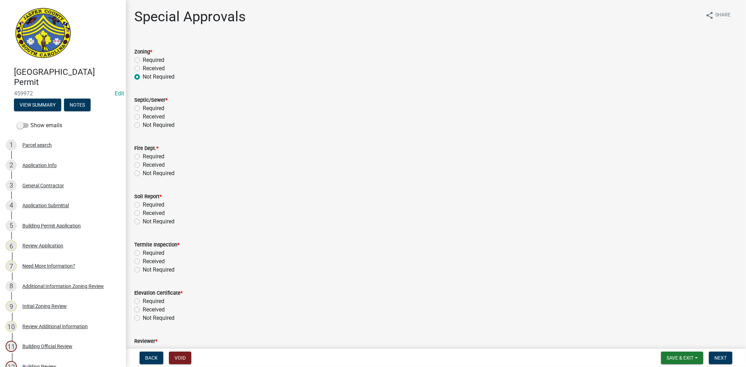
click at [143, 125] on input "Not Required" at bounding box center [145, 123] width 5 height 5
radio input "true"
drag, startPoint x: 137, startPoint y: 175, endPoint x: 140, endPoint y: 191, distance: 16.3
click at [143, 175] on label "Not Required" at bounding box center [159, 173] width 32 height 8
click at [143, 174] on input "Not Required" at bounding box center [145, 171] width 5 height 5
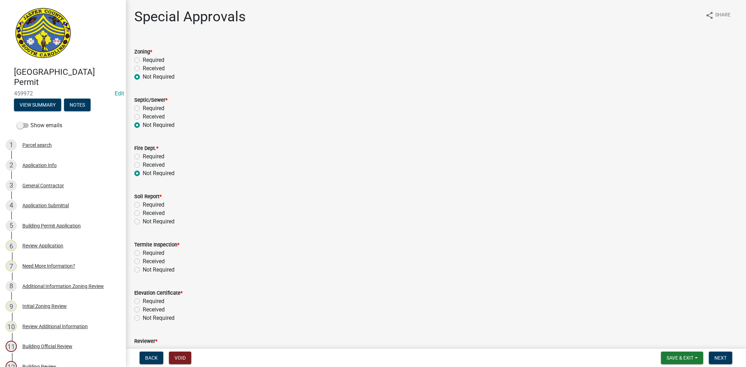
radio input "true"
click at [143, 222] on label "Not Required" at bounding box center [159, 221] width 32 height 8
click at [143, 222] on input "Not Required" at bounding box center [145, 219] width 5 height 5
radio input "true"
click at [143, 271] on label "Not Required" at bounding box center [159, 270] width 32 height 8
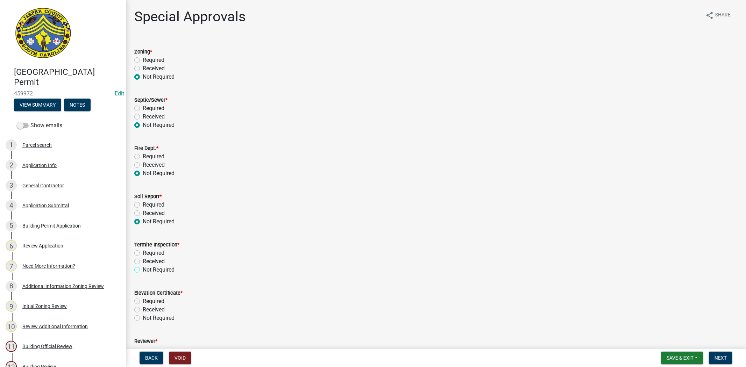
click at [143, 270] on input "Not Required" at bounding box center [145, 268] width 5 height 5
radio input "true"
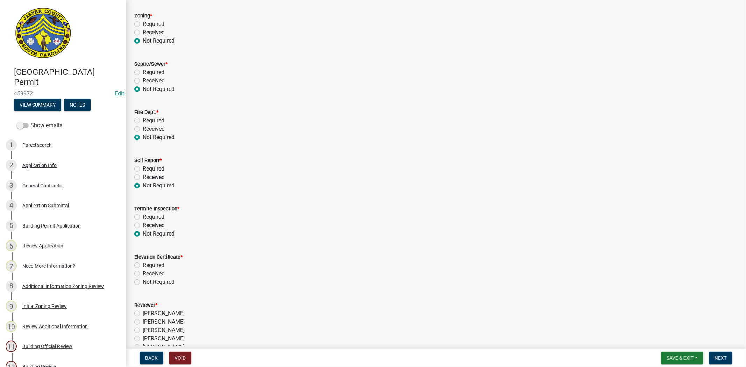
scroll to position [83, 0]
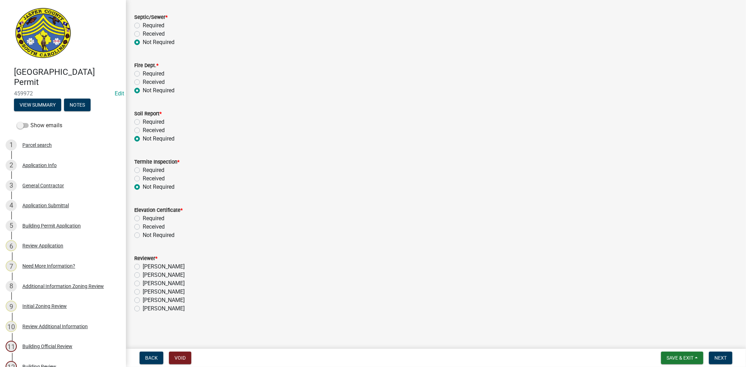
drag, startPoint x: 135, startPoint y: 234, endPoint x: 139, endPoint y: 237, distance: 5.2
click at [143, 233] on label "Not Required" at bounding box center [159, 235] width 32 height 8
click at [143, 233] on input "Not Required" at bounding box center [145, 233] width 5 height 5
radio input "true"
click at [143, 292] on label "[PERSON_NAME]" at bounding box center [164, 292] width 42 height 8
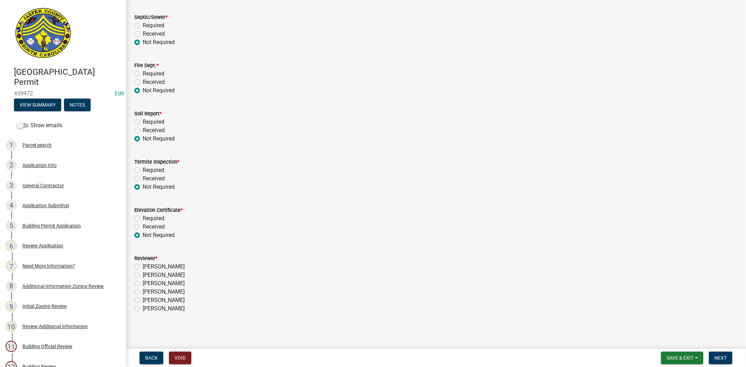
click at [143, 292] on input "[PERSON_NAME]" at bounding box center [145, 290] width 5 height 5
radio input "true"
click at [721, 353] on button "Next" at bounding box center [720, 358] width 23 height 13
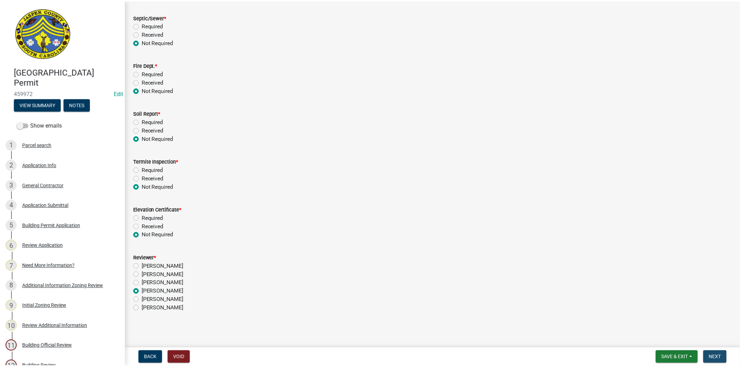
scroll to position [0, 0]
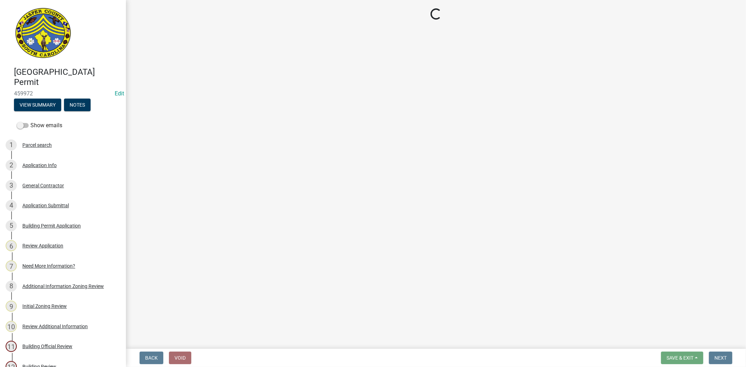
select select "3: 3"
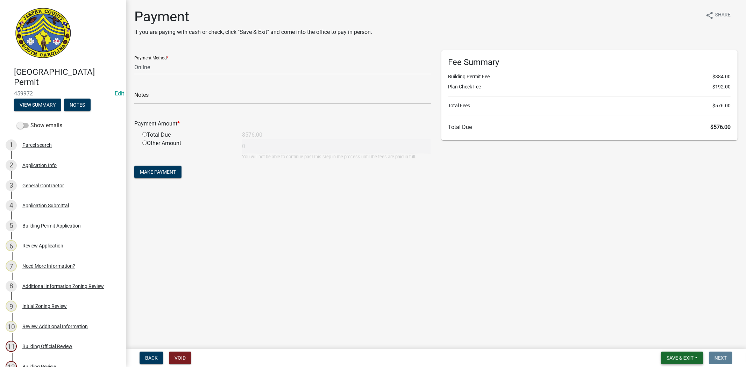
click at [668, 359] on span "Save & Exit" at bounding box center [679, 358] width 27 height 6
click at [668, 344] on button "Save & Exit" at bounding box center [675, 339] width 56 height 17
